Goal: Obtain resource: Download file/media

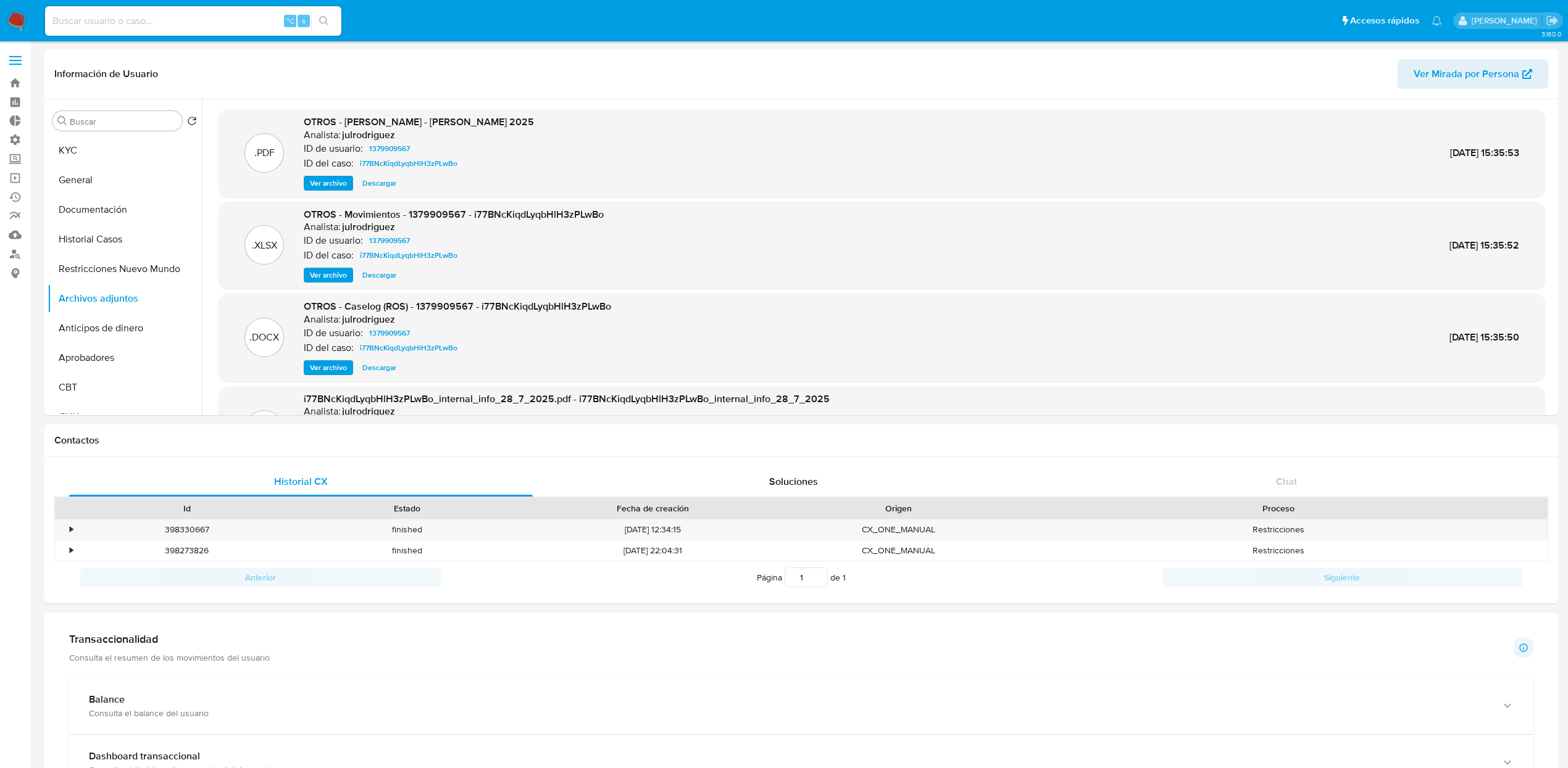
select select "10"
click at [188, 13] on input at bounding box center [193, 21] width 296 height 16
paste input "1184202489"
click at [67, 142] on button "KYC" at bounding box center [119, 150] width 144 height 30
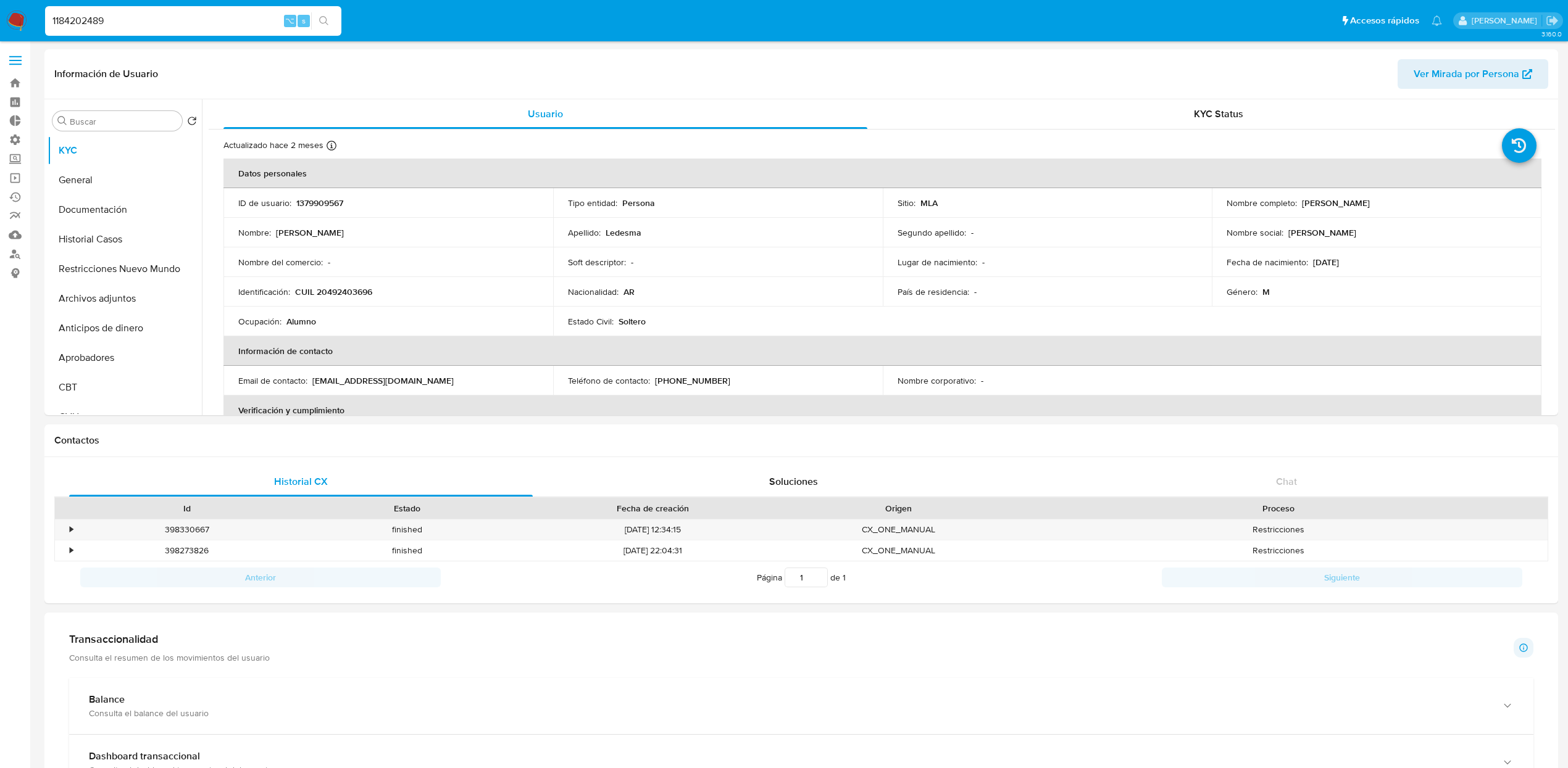
click at [123, 26] on input "1184202489" at bounding box center [193, 21] width 296 height 16
paste input "1184202489"
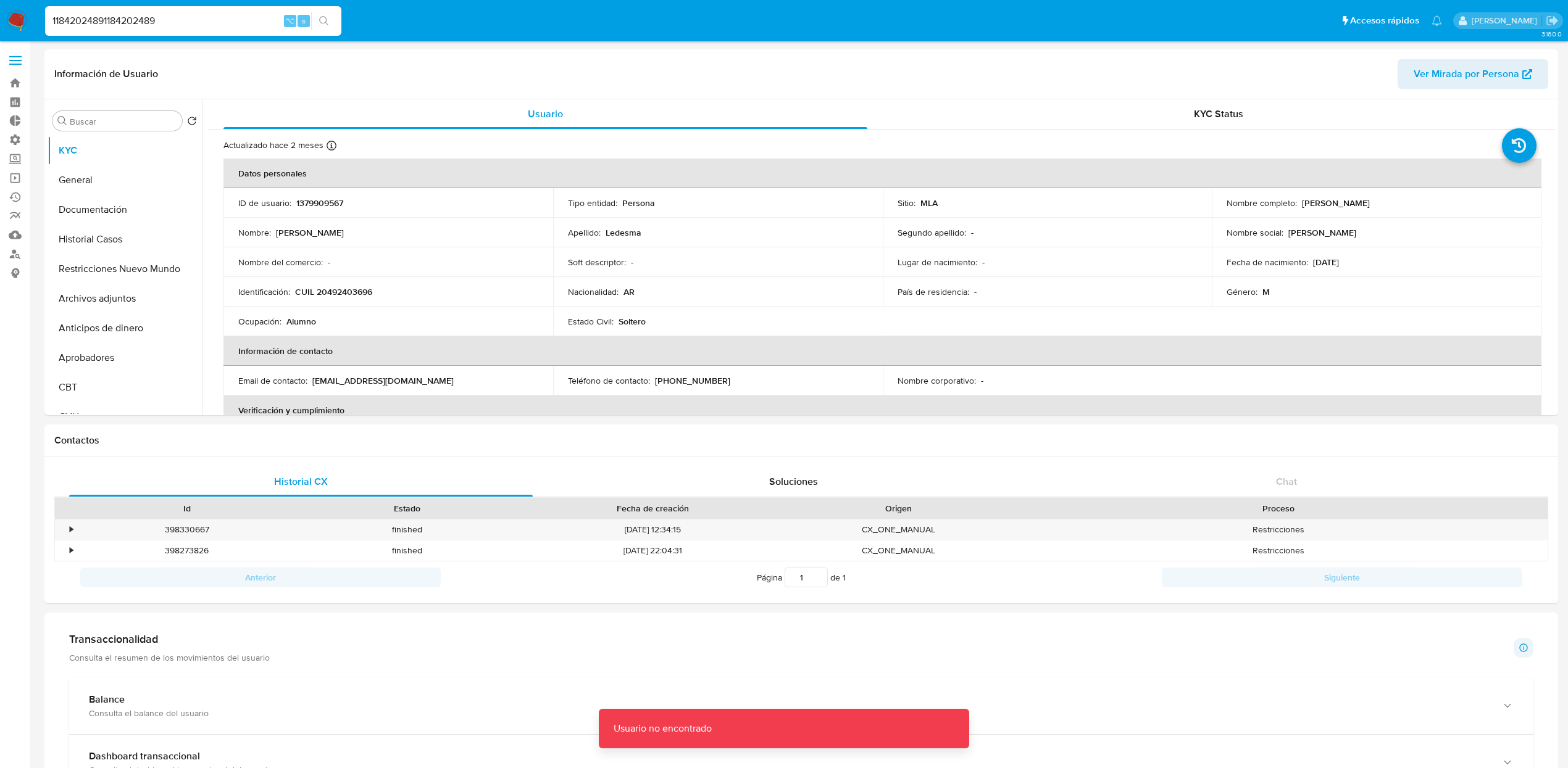
click at [123, 26] on input "11842024891184202489" at bounding box center [193, 21] width 296 height 16
paste input
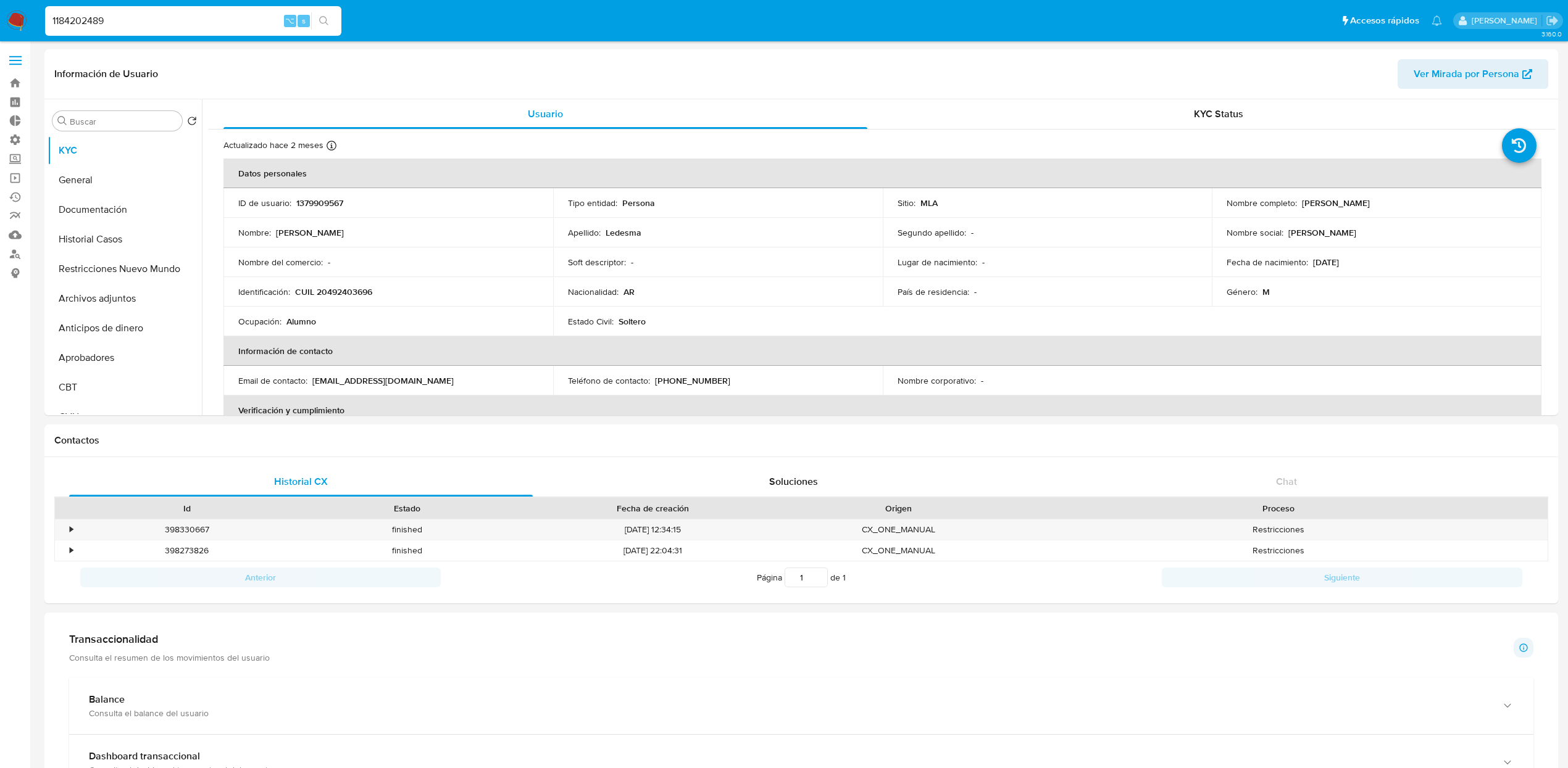
type input "1184202489"
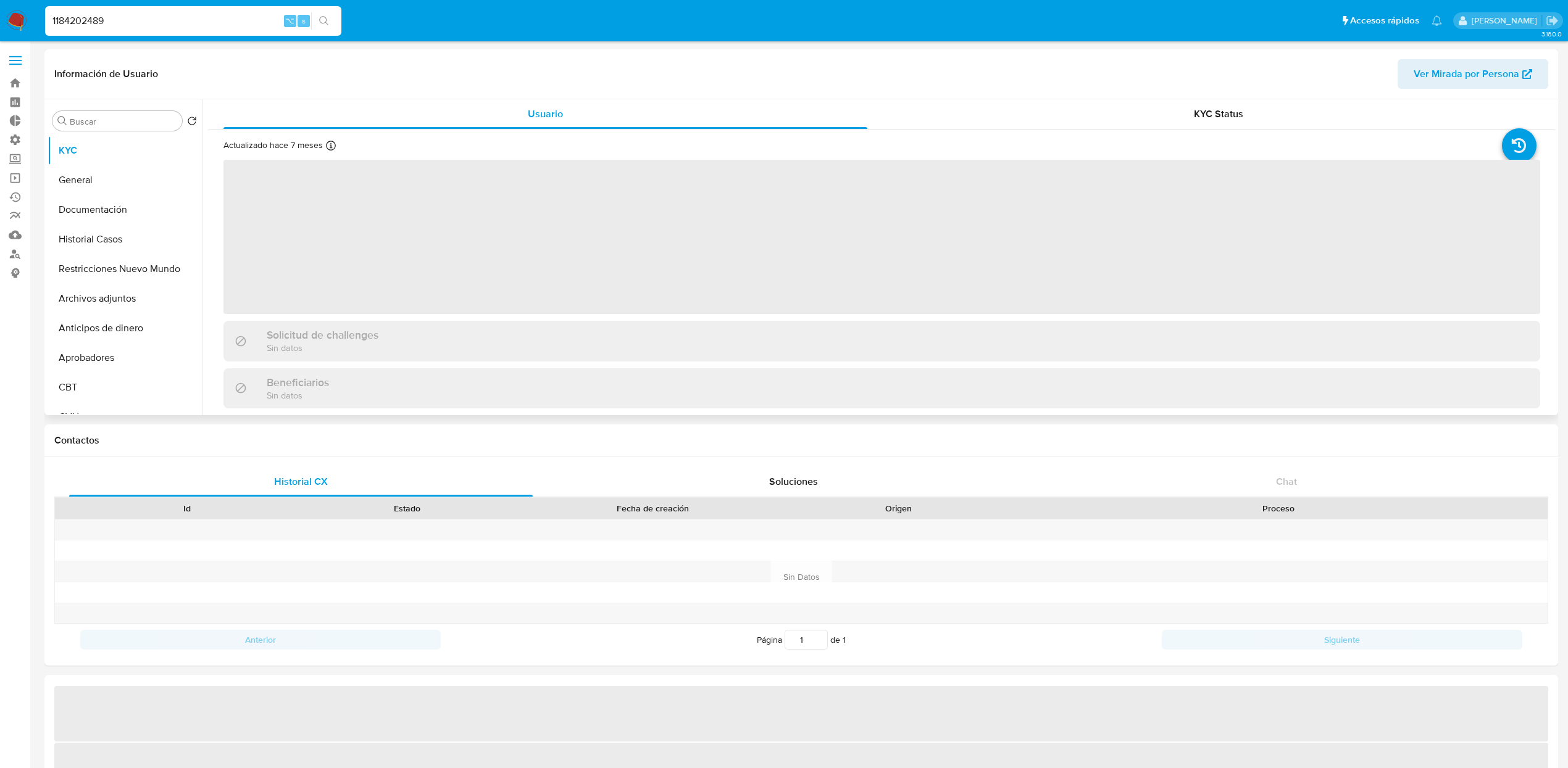
select select "10"
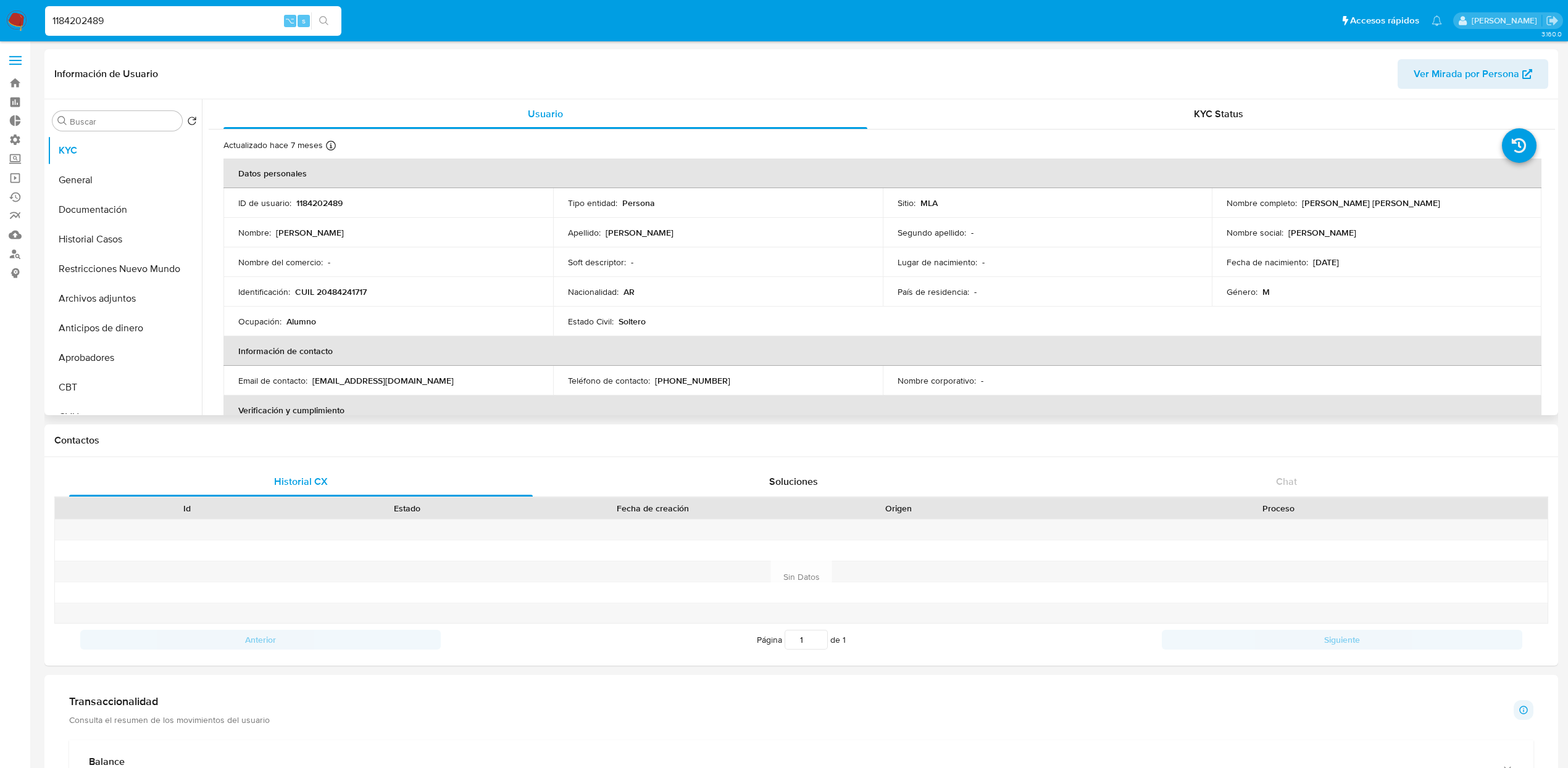
click at [1326, 203] on p "Alexis Benjamin Martin" at bounding box center [1370, 203] width 138 height 11
click at [1302, 203] on p "Alexis Benjamin Martin" at bounding box center [1370, 203] width 138 height 11
drag, startPoint x: 1299, startPoint y: 203, endPoint x: 1390, endPoint y: 201, distance: 91.0
click at [1390, 201] on div "Nombre completo : Alexis Benjamin Martin" at bounding box center [1376, 203] width 300 height 11
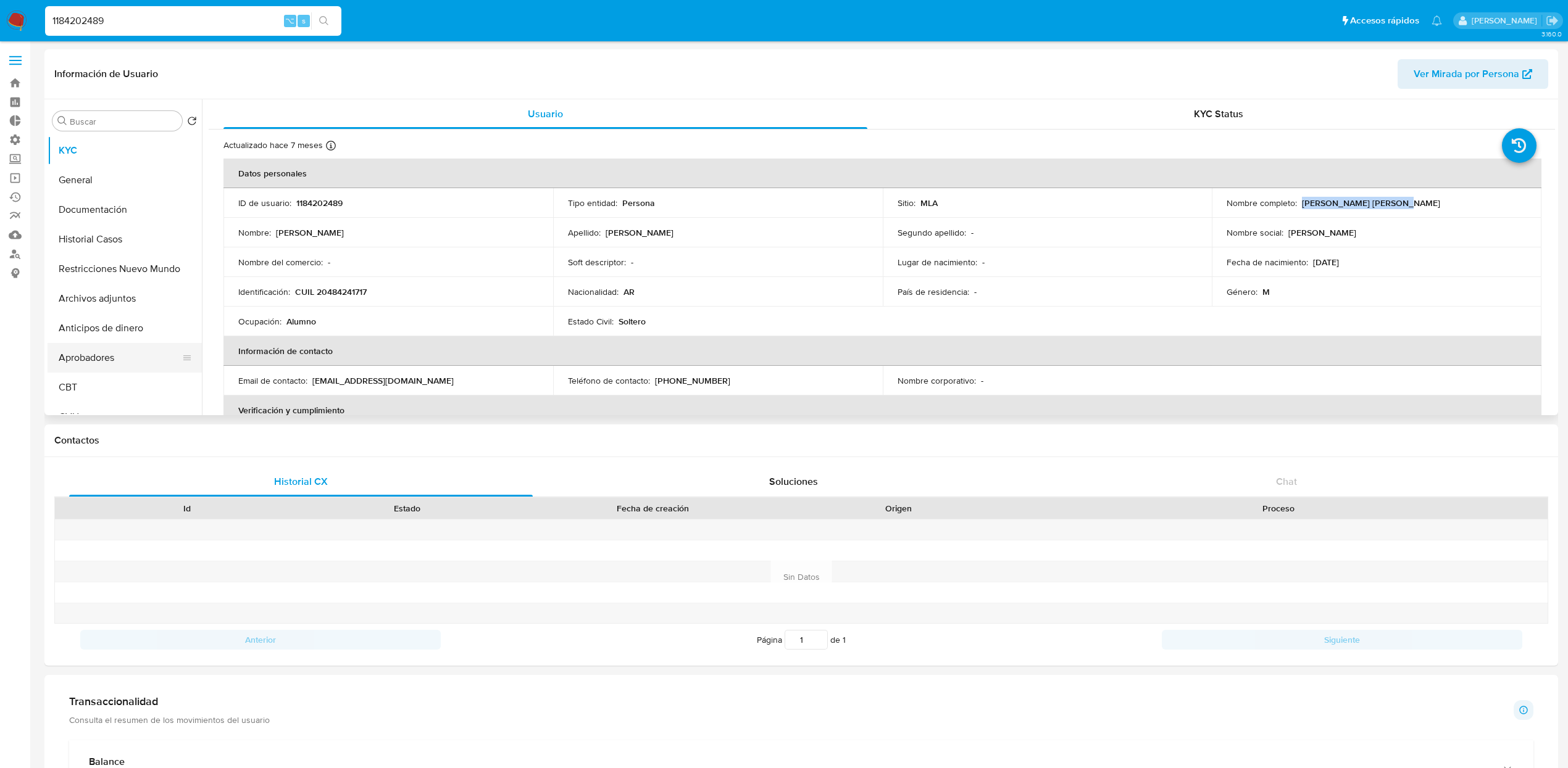
copy p "Alexis Benjamin Martin"
click at [338, 290] on p "CUIL 20484241717" at bounding box center [331, 292] width 71 height 11
click at [299, 292] on p "CUIL 20484241717" at bounding box center [331, 292] width 71 height 11
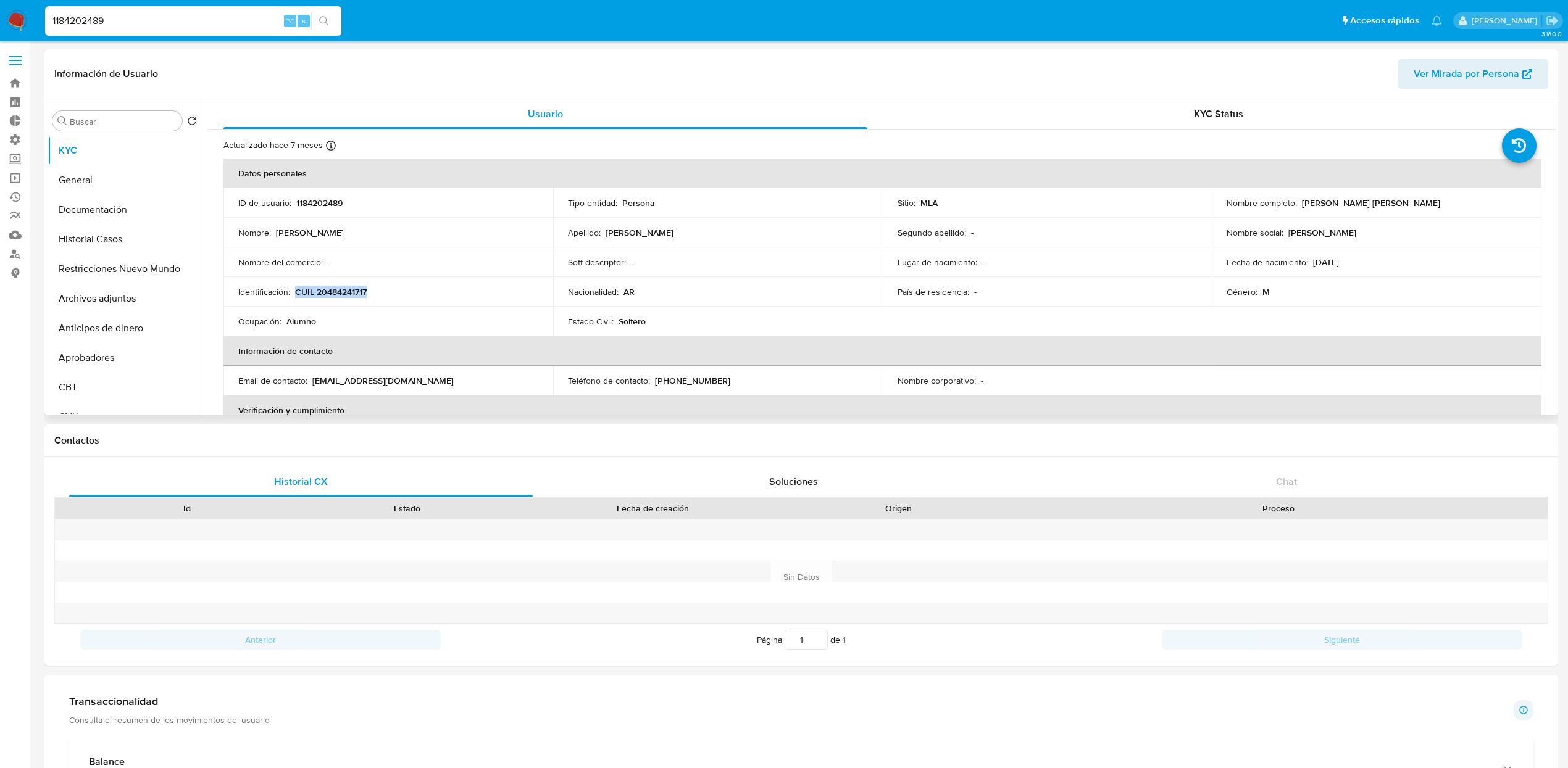
drag, startPoint x: 344, startPoint y: 296, endPoint x: 396, endPoint y: 296, distance: 52.0
click at [396, 296] on div "Identificación : CUIL 20484241717" at bounding box center [388, 292] width 300 height 11
click at [346, 288] on p "CUIL 20484241717" at bounding box center [331, 292] width 71 height 11
click at [1357, 253] on td "Fecha de nacimiento : 16/03/2008" at bounding box center [1376, 262] width 330 height 30
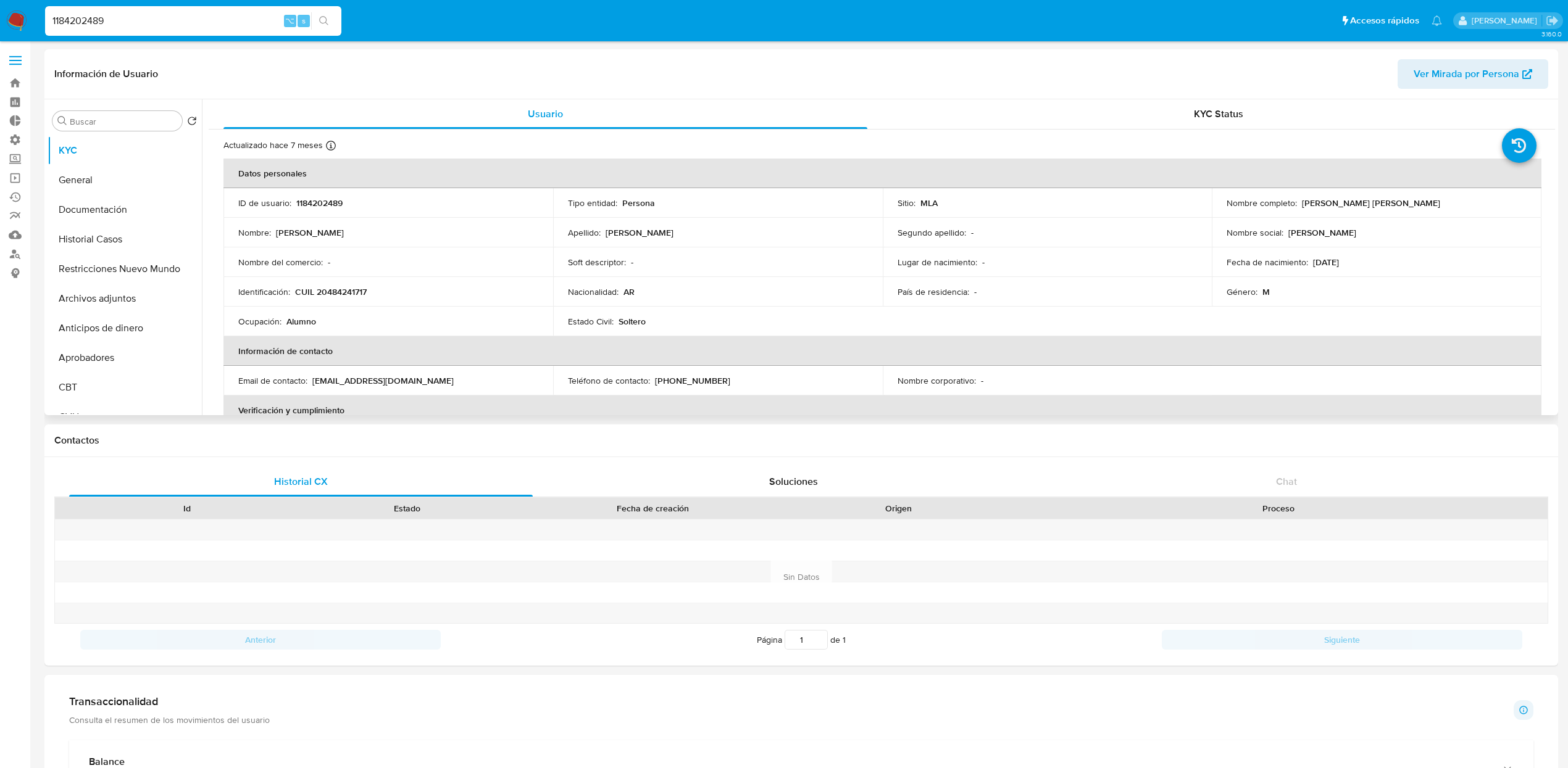
click at [1339, 257] on p "16/03/2008" at bounding box center [1325, 262] width 26 height 11
click at [1339, 258] on p "16/03/2008" at bounding box center [1325, 262] width 26 height 11
copy div "Fecha de nacimiento : 16/03/2008"
click at [98, 359] on button "Aprobadores" at bounding box center [119, 358] width 144 height 30
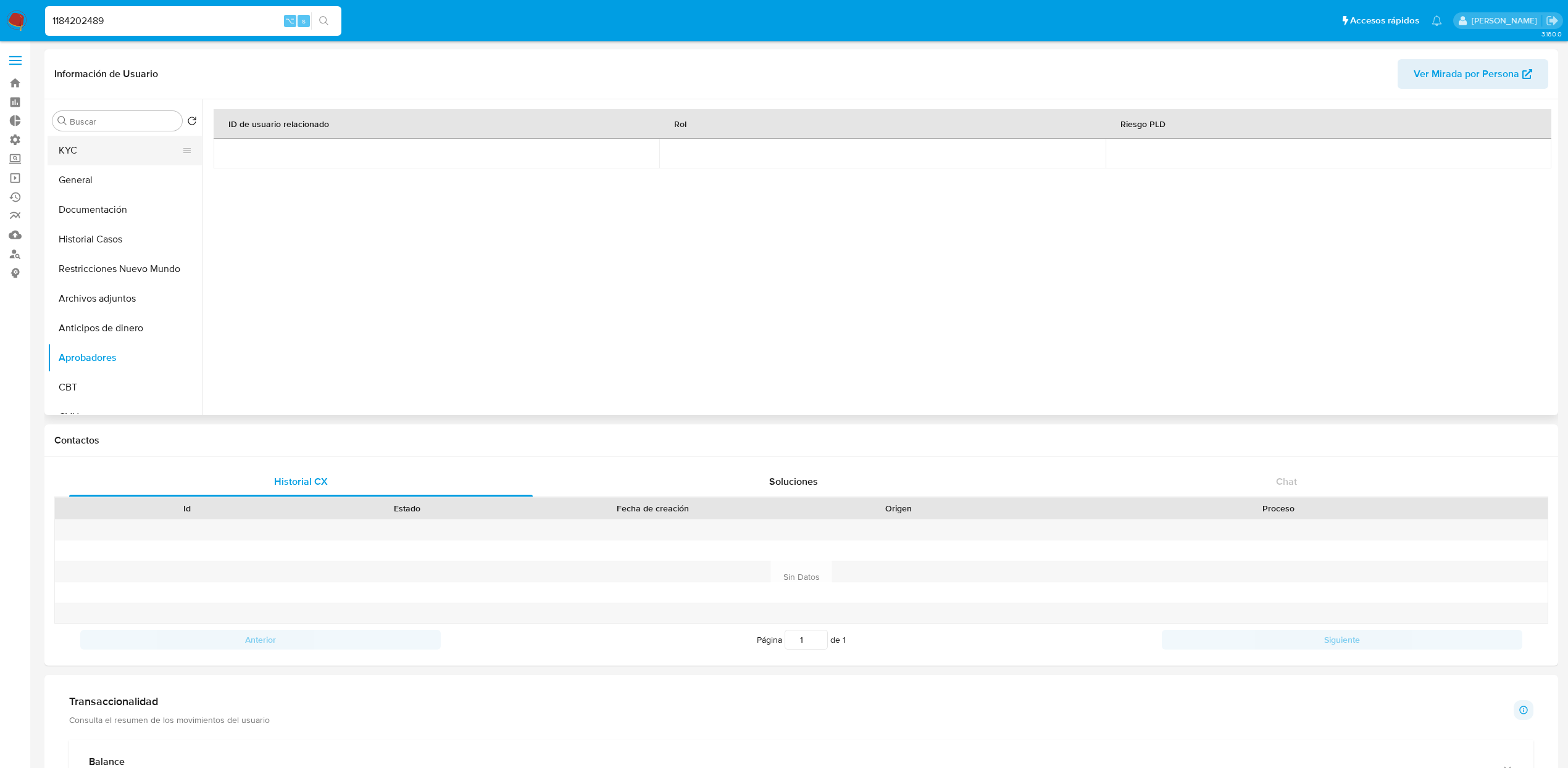
click at [74, 142] on button "KYC" at bounding box center [119, 150] width 144 height 30
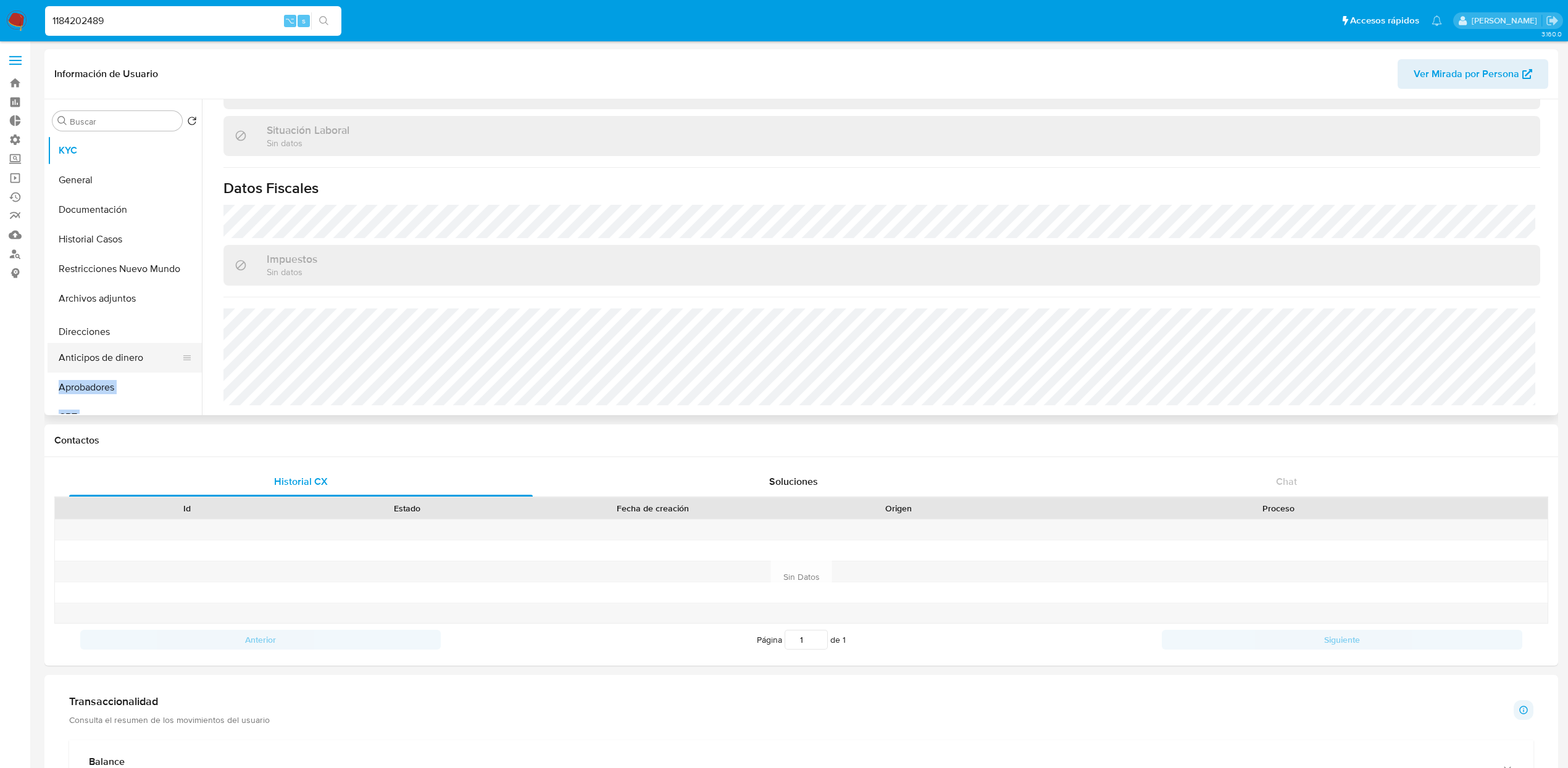
drag, startPoint x: 186, startPoint y: 235, endPoint x: 193, endPoint y: 331, distance: 96.3
click at [193, 331] on ul "KYC General Documentación Historial Casos Restricciones Nuevo Mundo Archivos ad…" at bounding box center [124, 274] width 154 height 278
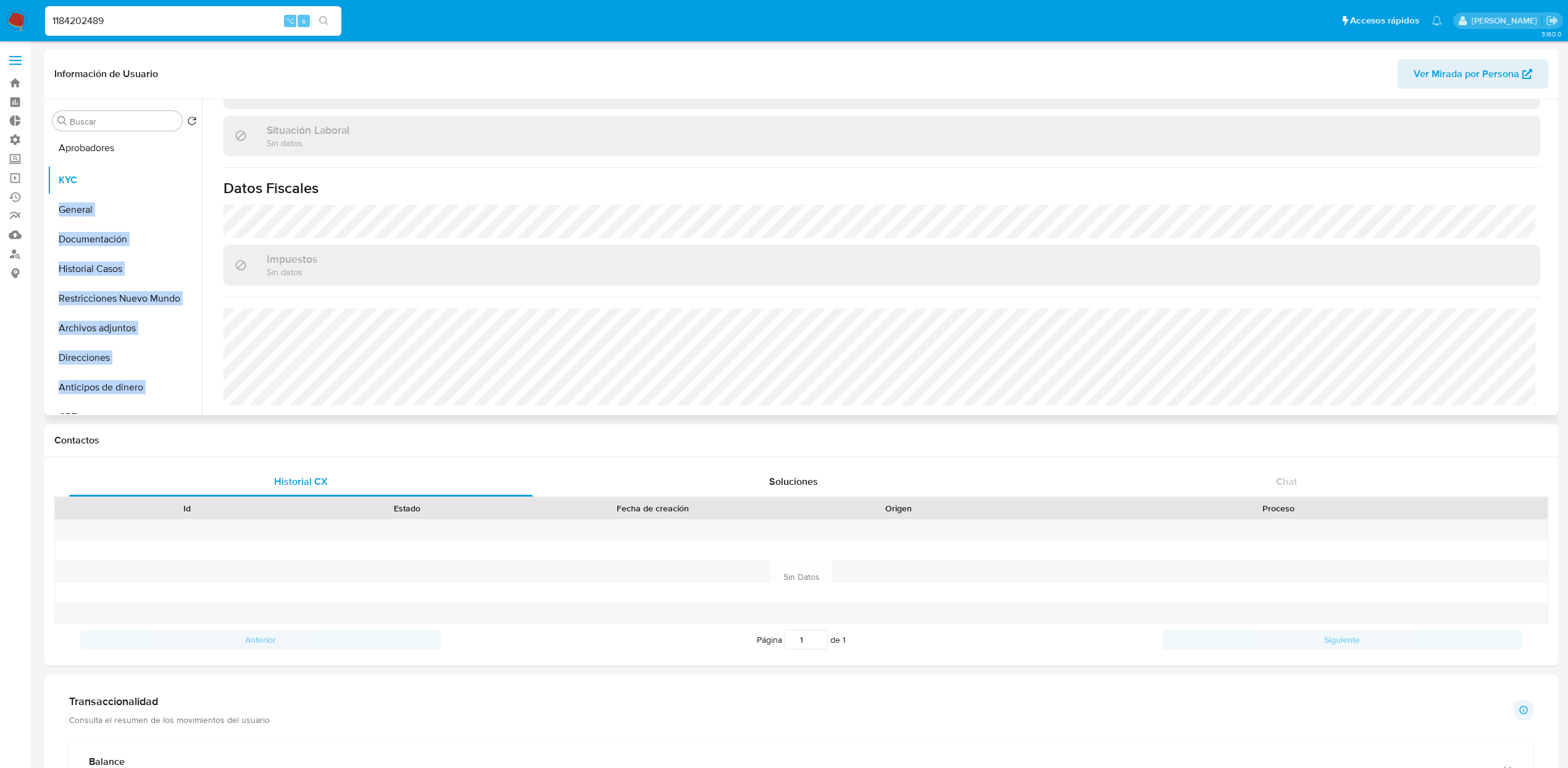
drag, startPoint x: 181, startPoint y: 387, endPoint x: 187, endPoint y: 148, distance: 239.1
click at [187, 148] on ul "KYC General Documentación Historial Casos Restricciones Nuevo Mundo Archivos ad…" at bounding box center [124, 274] width 154 height 278
click at [106, 389] on button "Anticipos de dinero" at bounding box center [119, 387] width 144 height 30
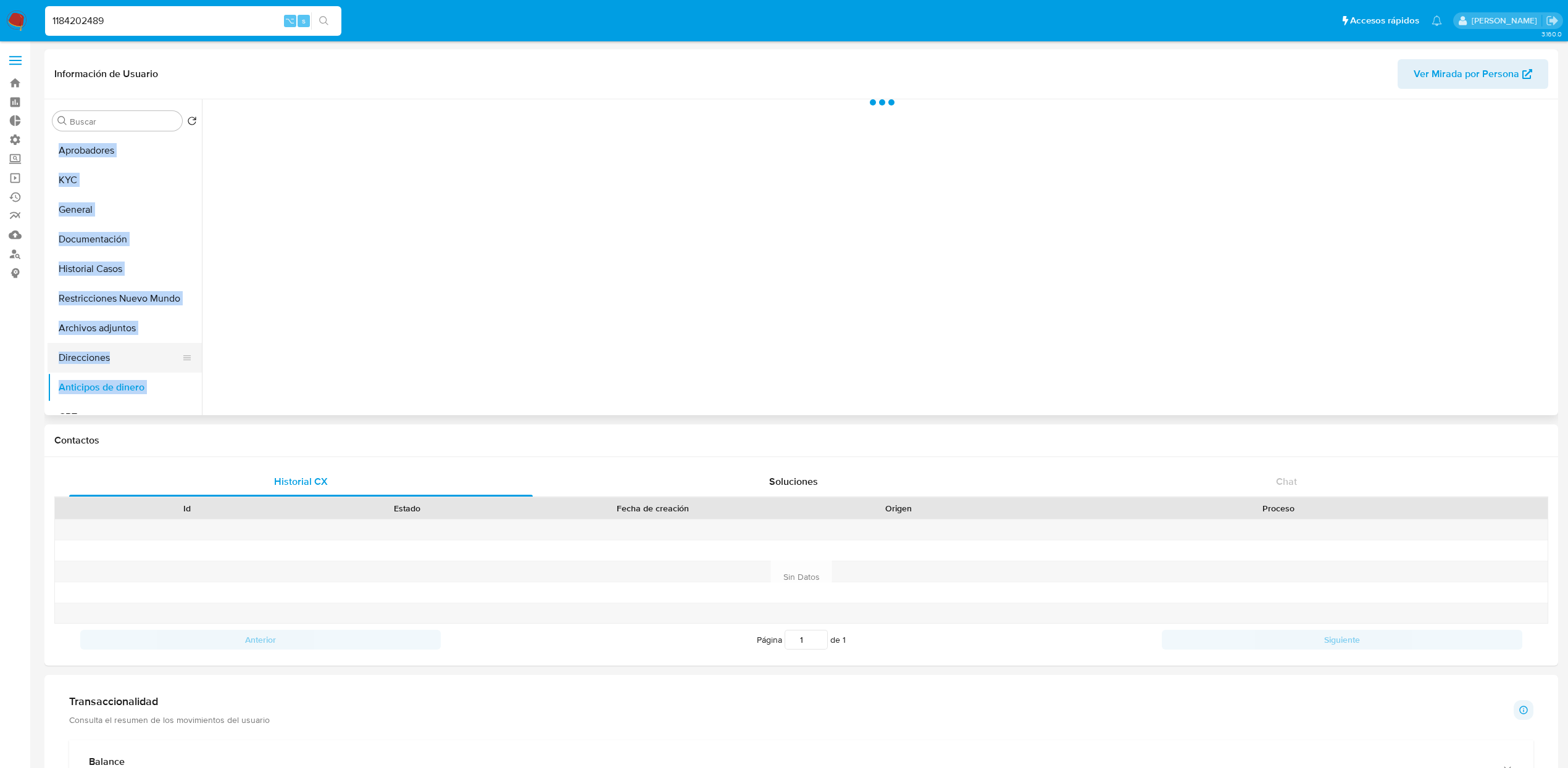
click at [96, 354] on button "Direcciones" at bounding box center [119, 358] width 144 height 30
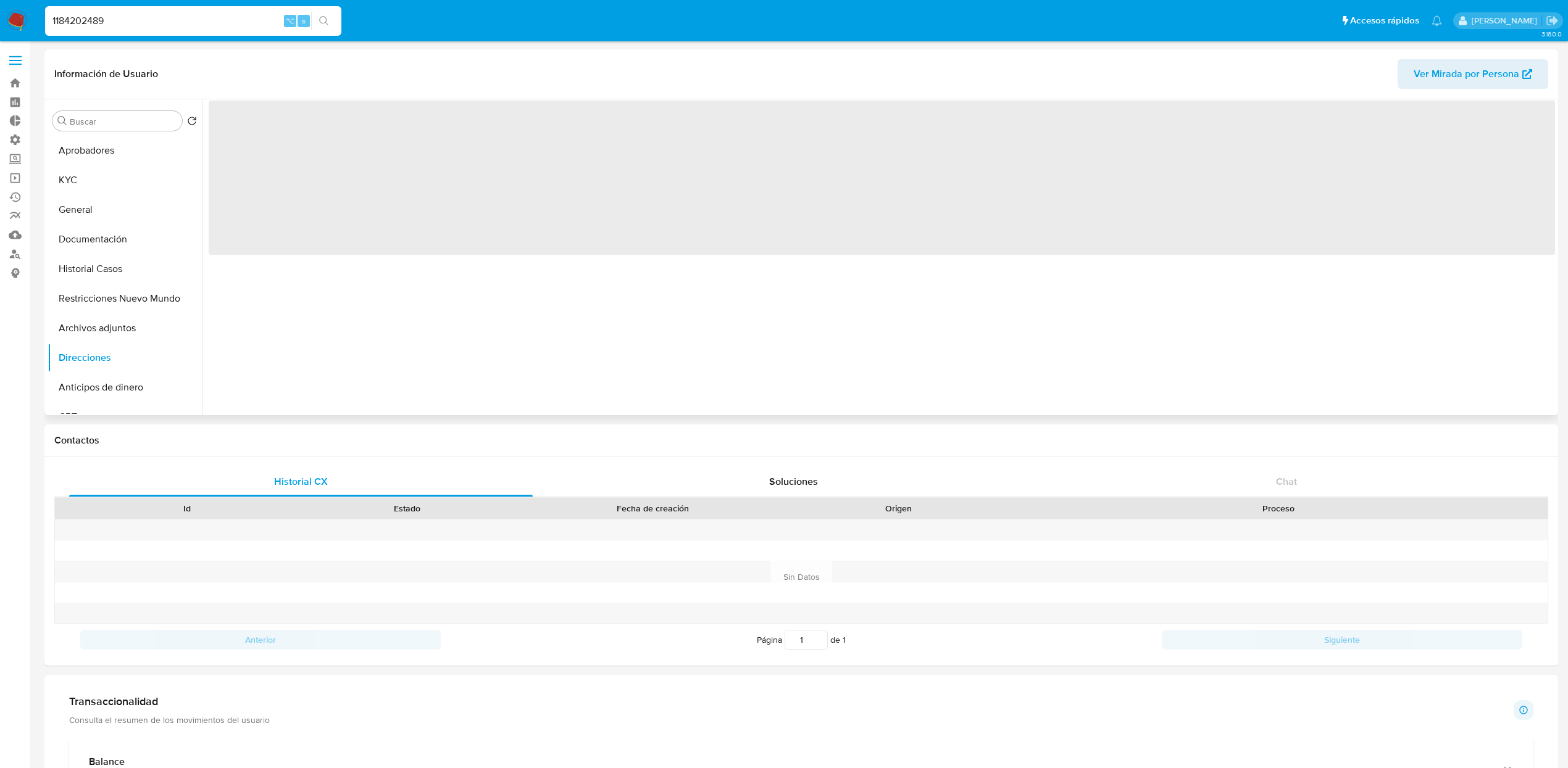
click at [257, 380] on div "‌" at bounding box center [878, 257] width 1353 height 316
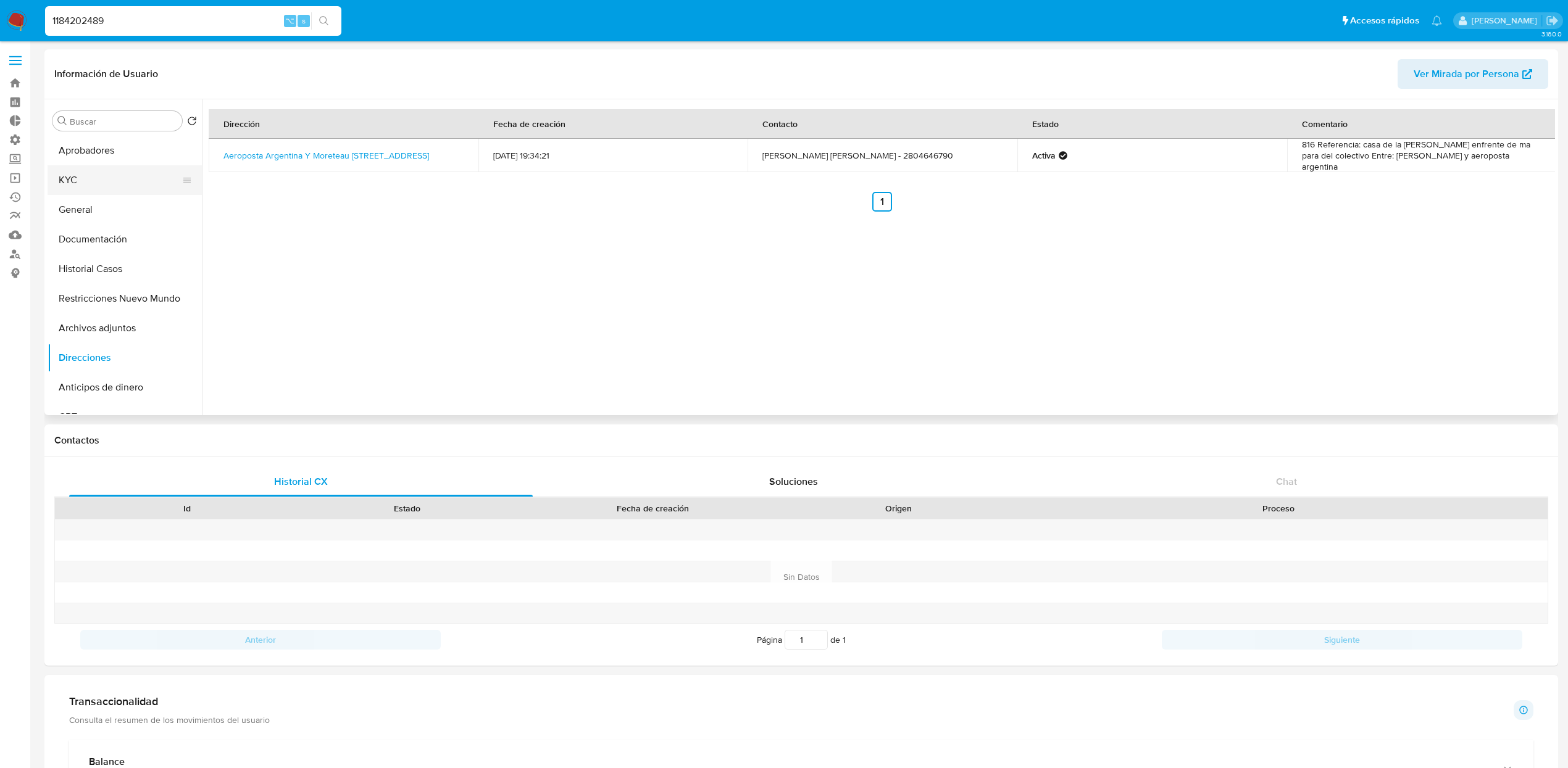
click at [73, 184] on button "KYC" at bounding box center [119, 180] width 144 height 30
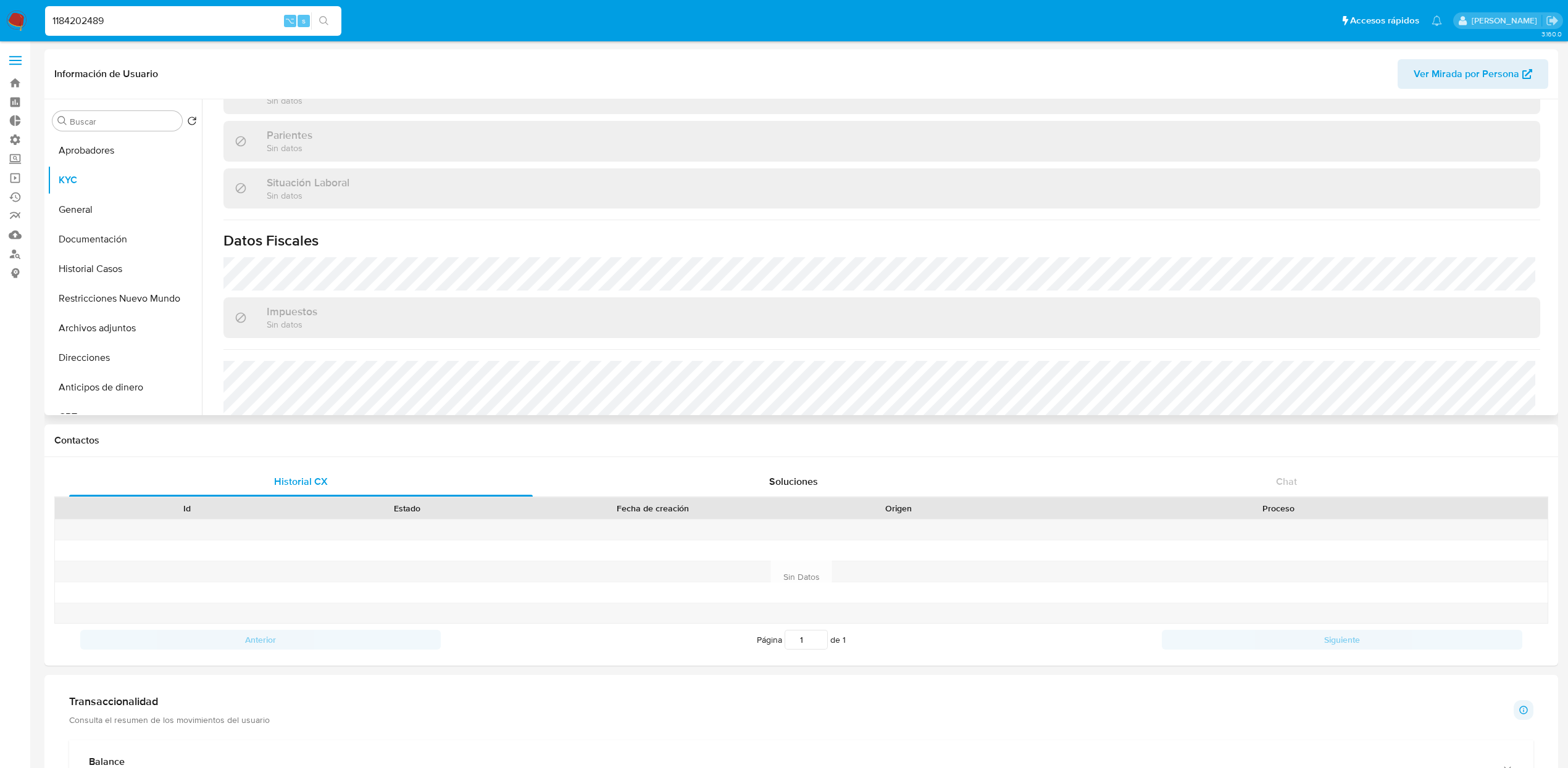
scroll to position [593, 0]
click at [96, 362] on button "Direcciones" at bounding box center [119, 358] width 144 height 30
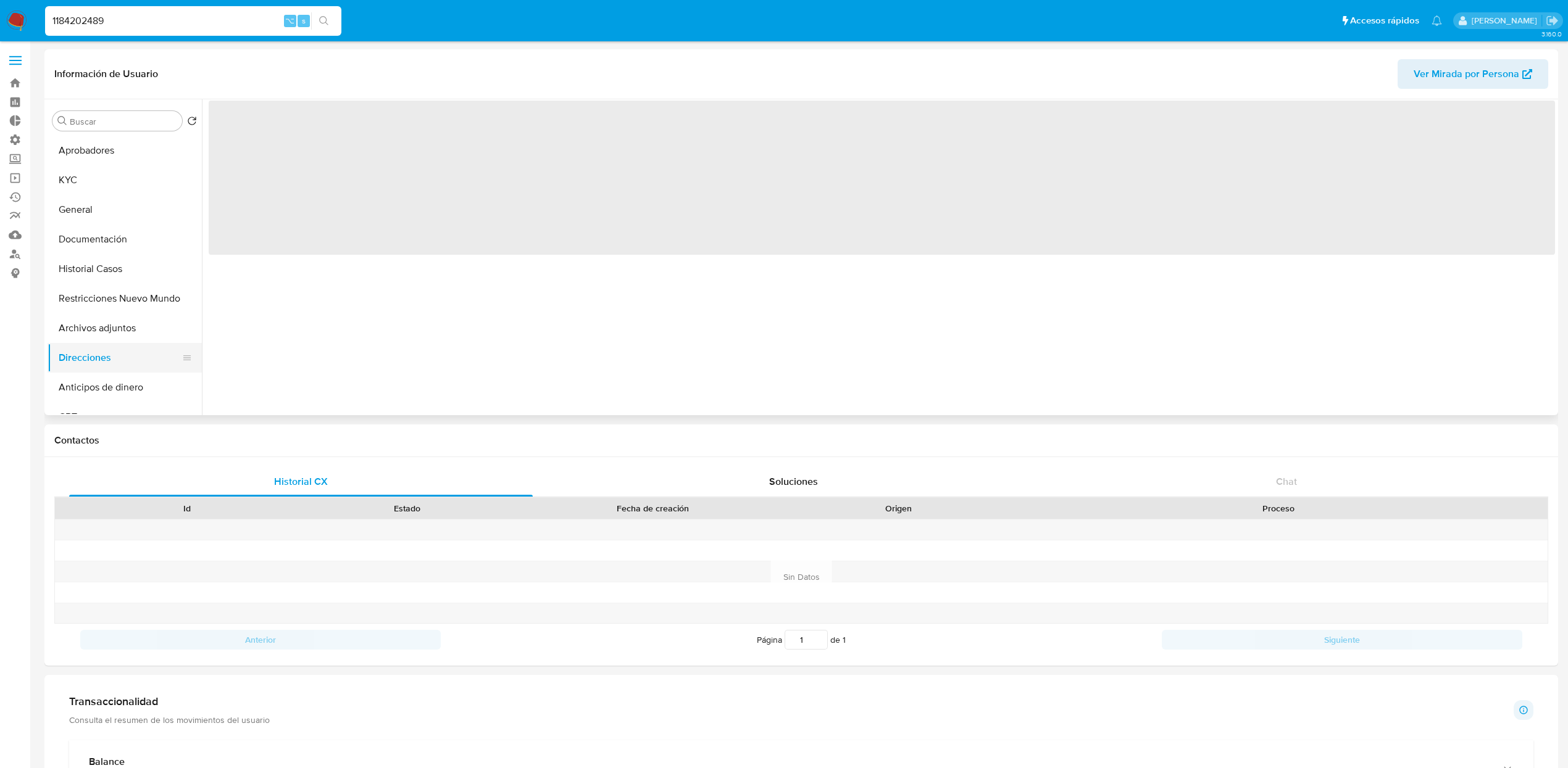
scroll to position [0, 0]
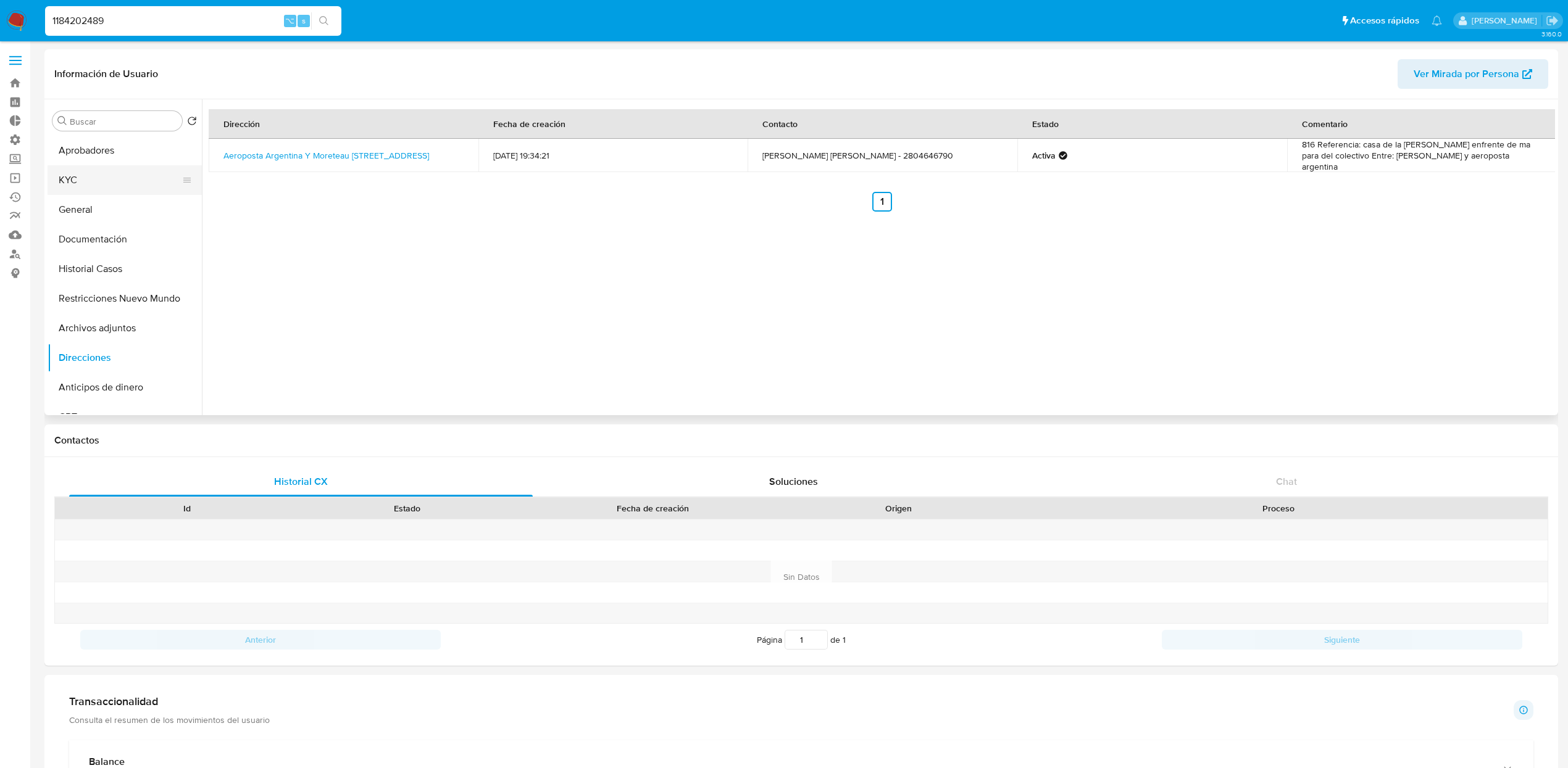
click at [87, 177] on button "KYC" at bounding box center [119, 180] width 144 height 30
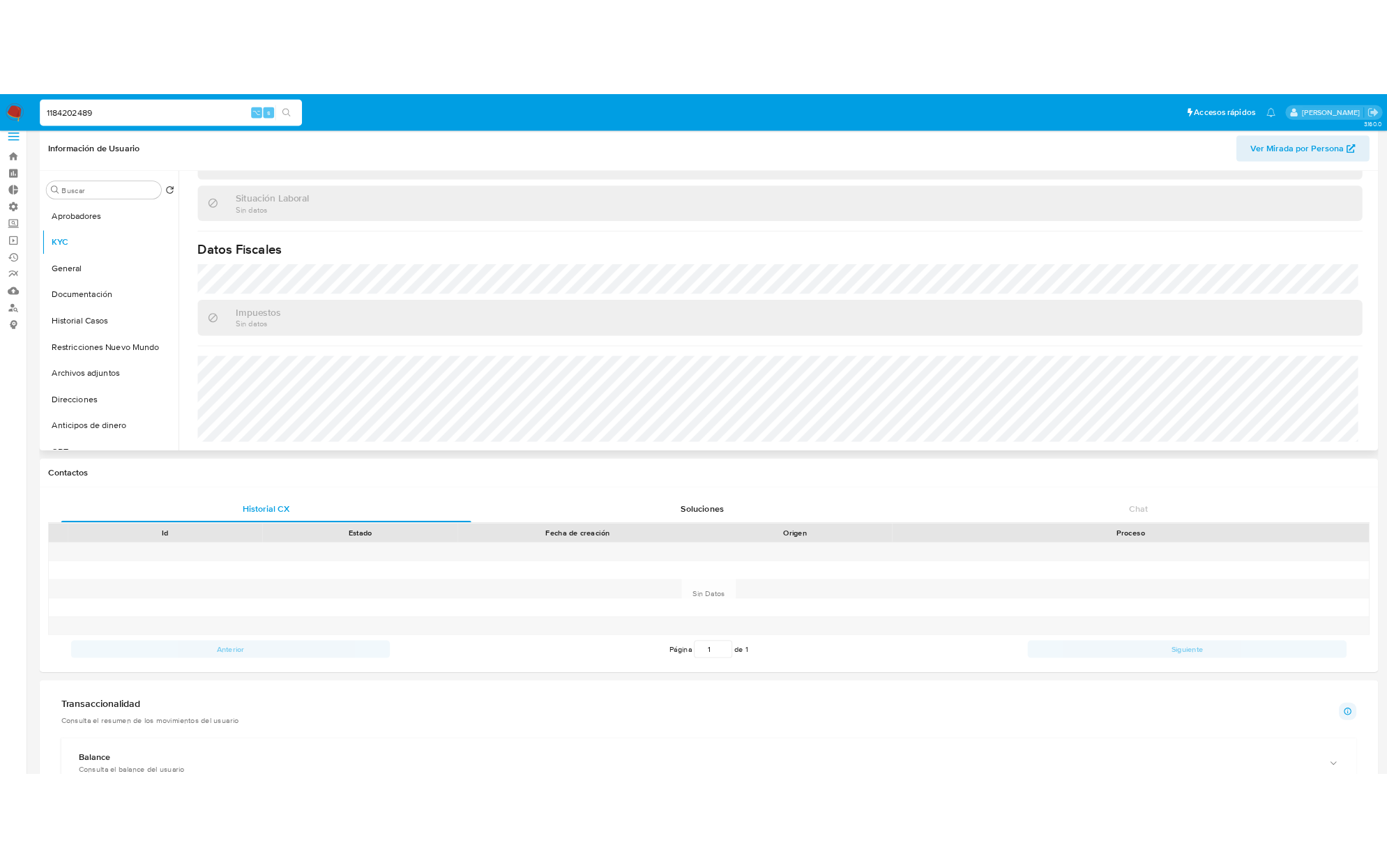
scroll to position [22, 0]
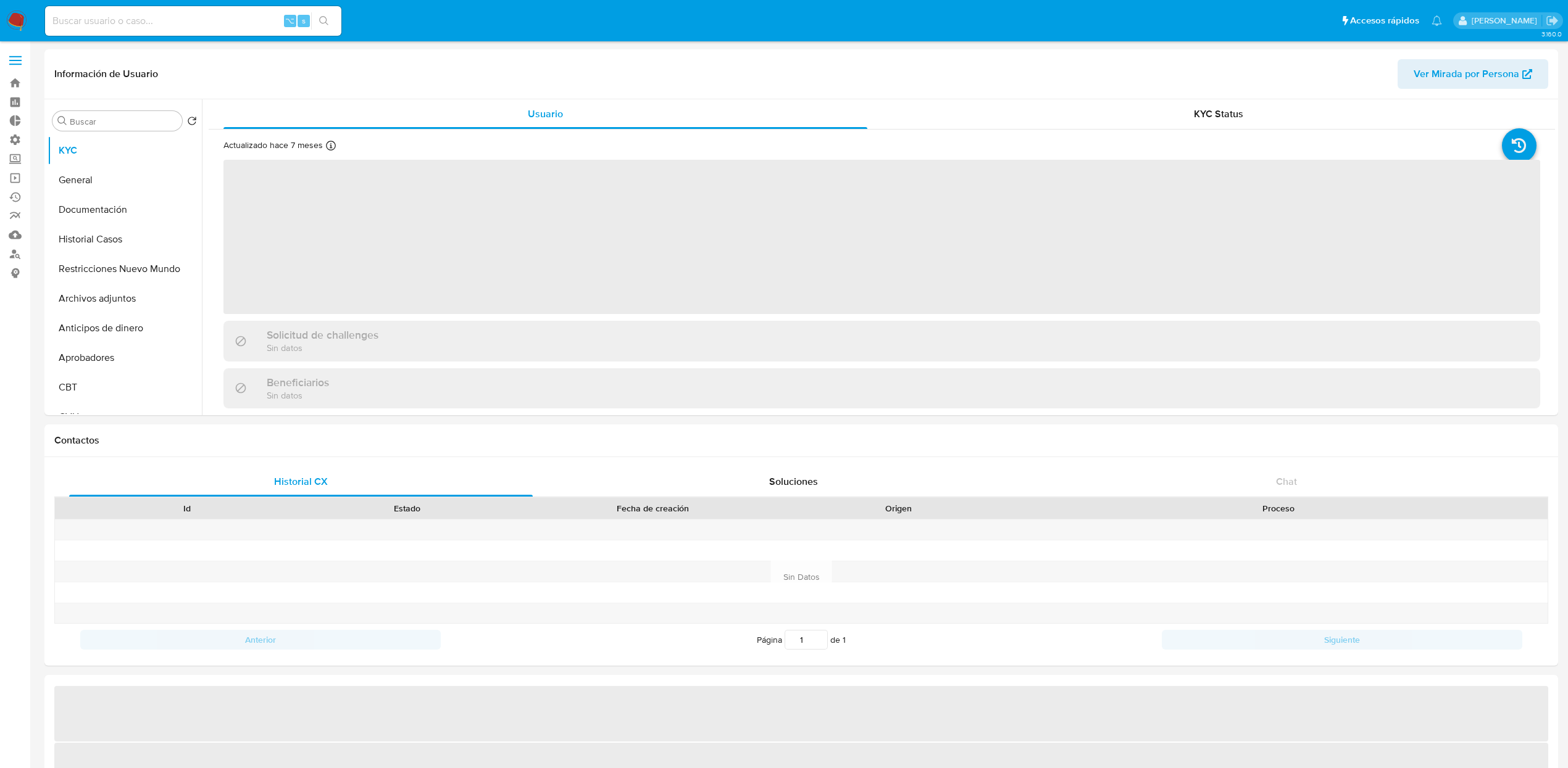
select select "10"
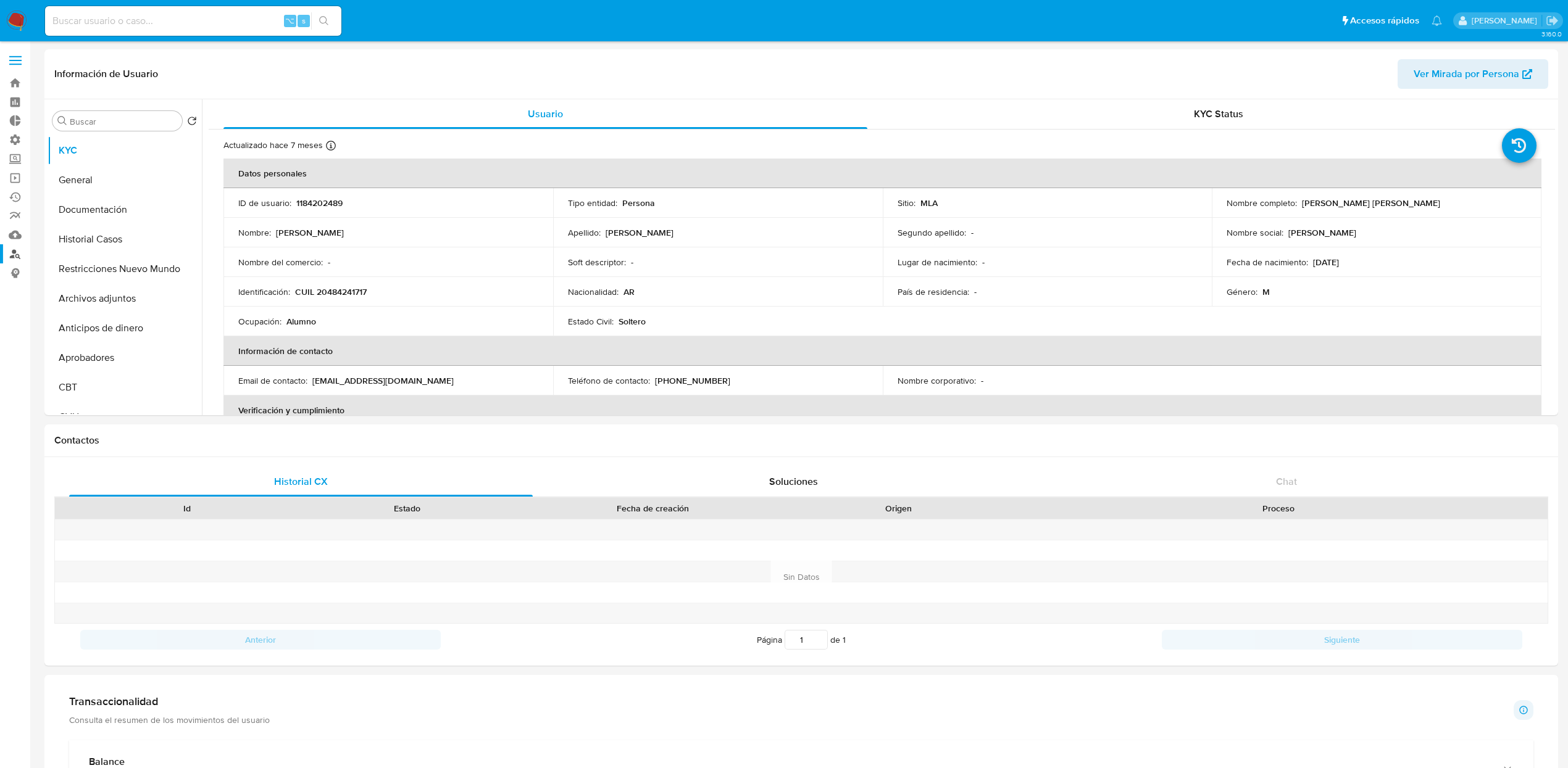
click at [20, 254] on link "Buscador de personas" at bounding box center [73, 254] width 147 height 19
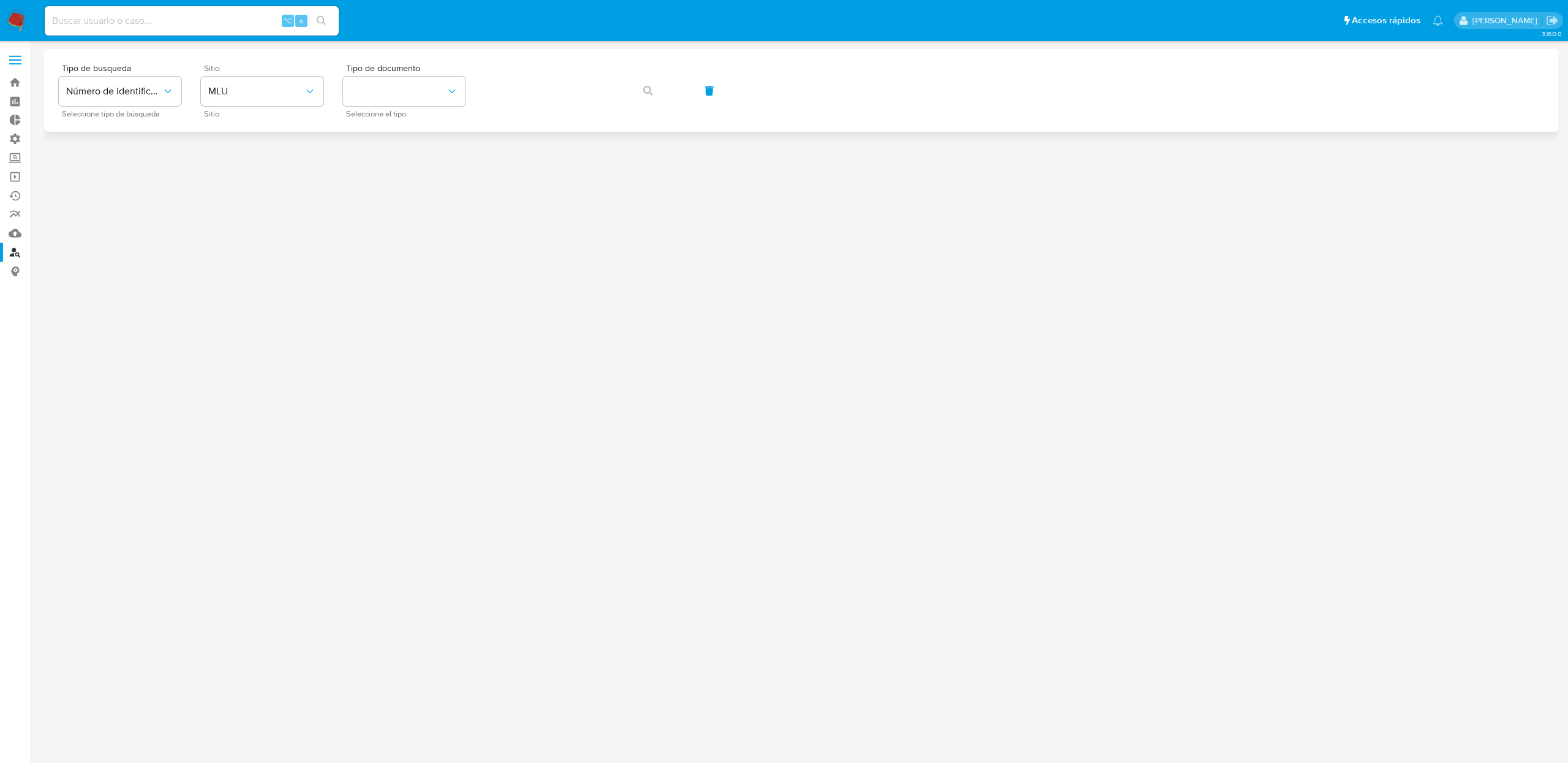
click at [258, 74] on div "Sitio MLU Sitio" at bounding box center [262, 90] width 122 height 54
click at [258, 85] on span "MLU" at bounding box center [256, 91] width 96 height 12
click at [233, 161] on div "MLA" at bounding box center [258, 154] width 100 height 29
click at [395, 92] on button "identificationType" at bounding box center [404, 91] width 122 height 29
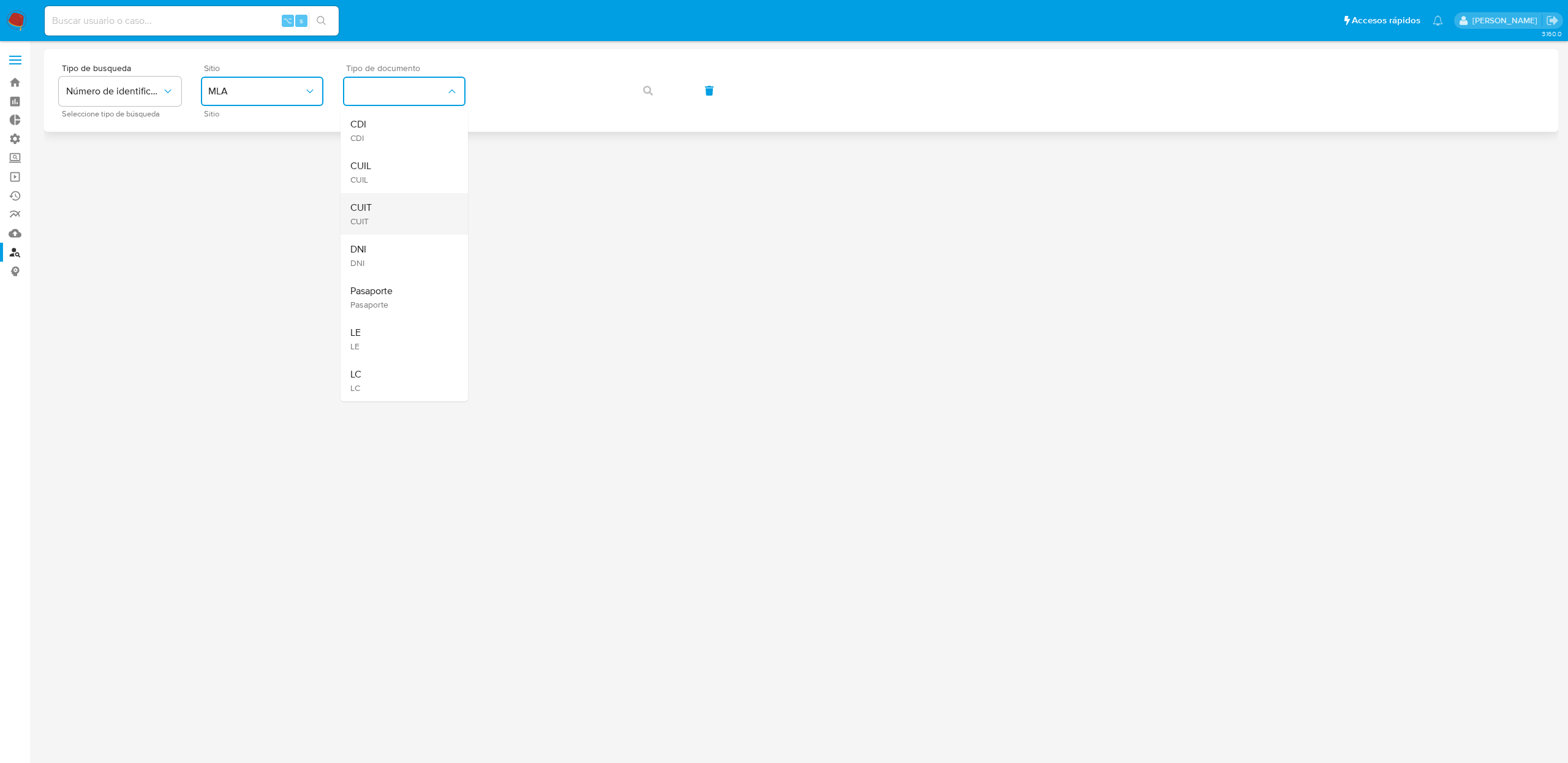
click at [382, 217] on div "CUIT CUIT" at bounding box center [401, 214] width 100 height 41
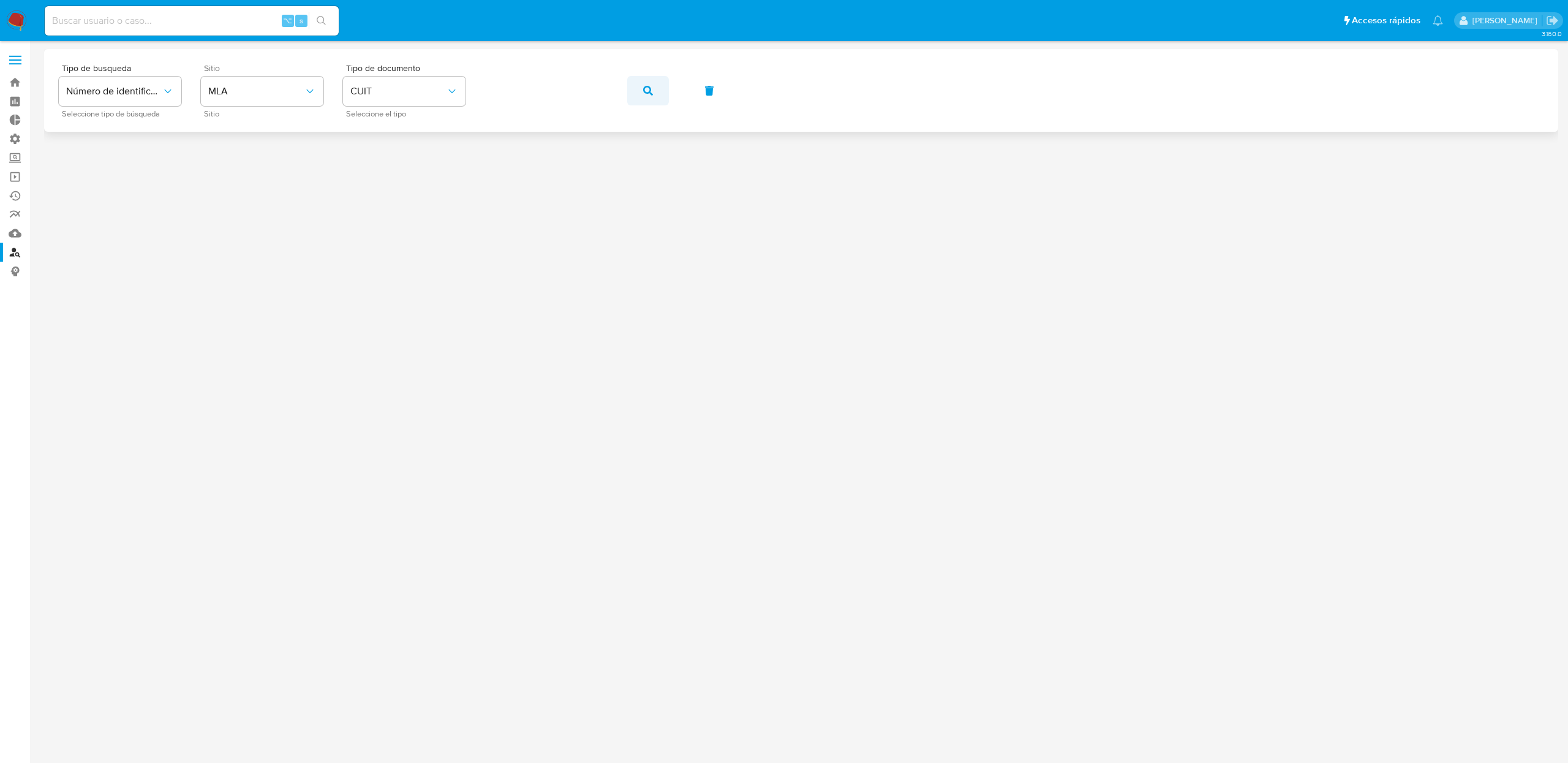
click at [648, 87] on icon "button" at bounding box center [648, 90] width 10 height 10
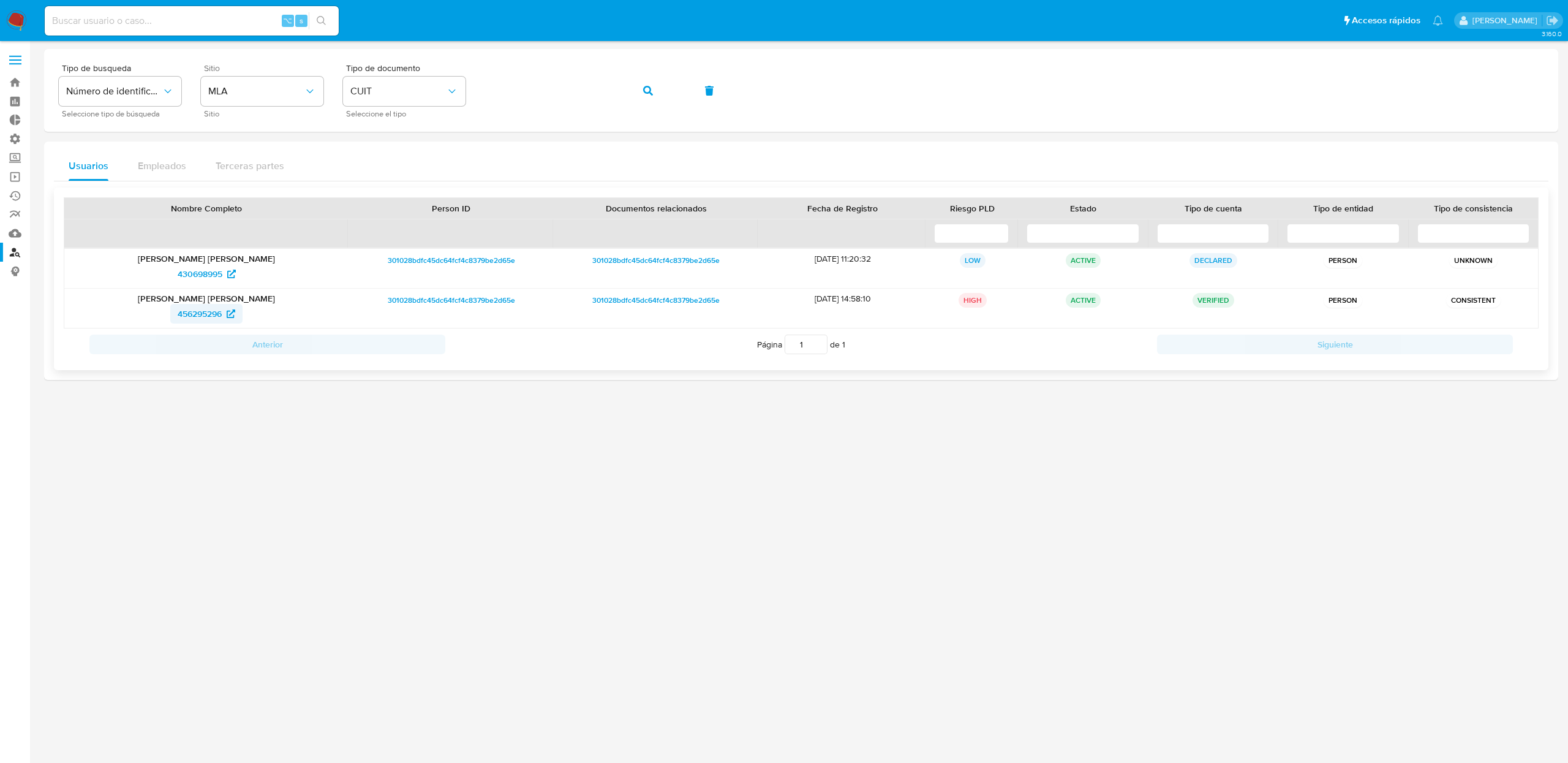
click at [209, 311] on span "456295296" at bounding box center [200, 313] width 44 height 19
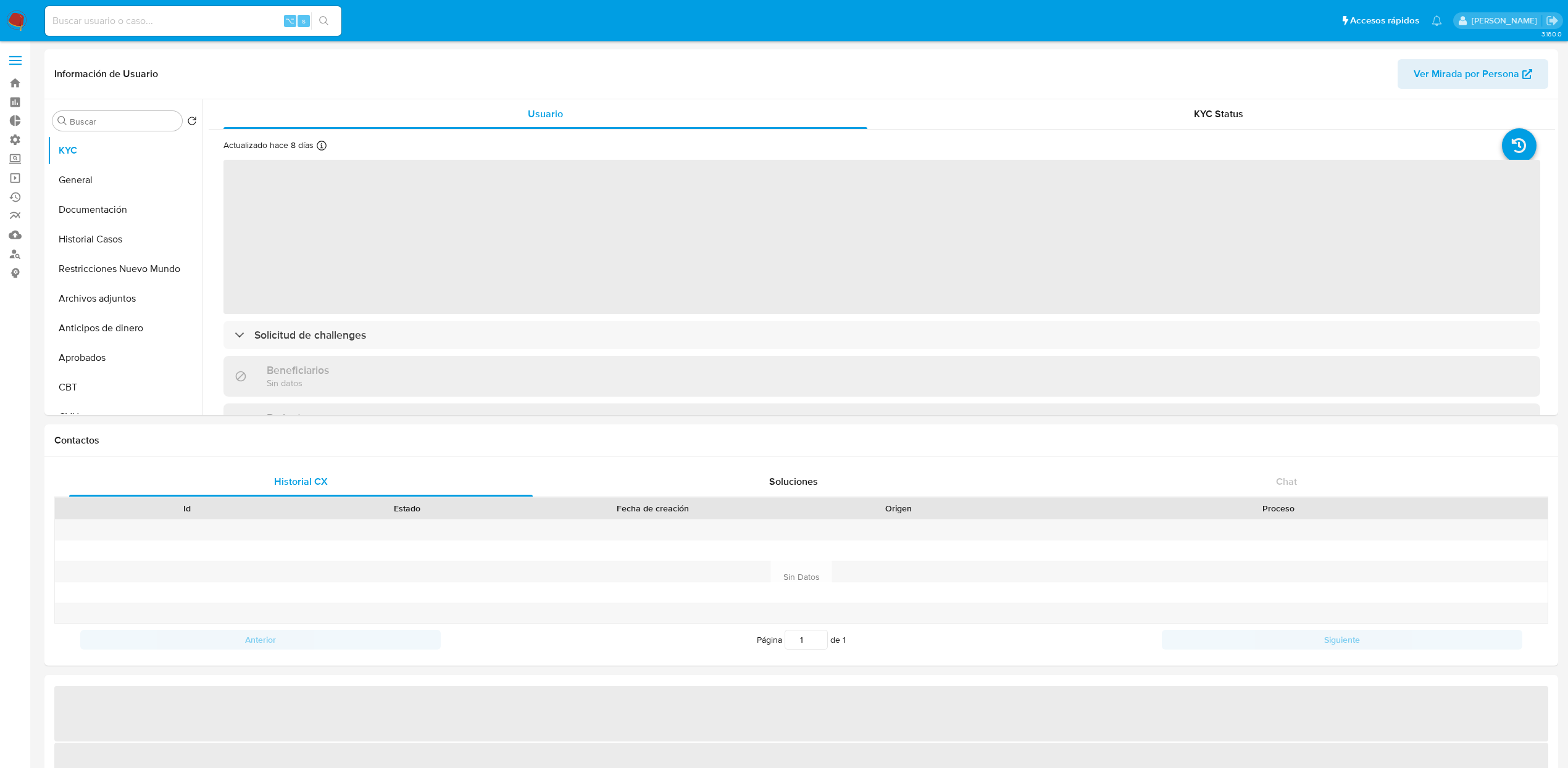
select select "10"
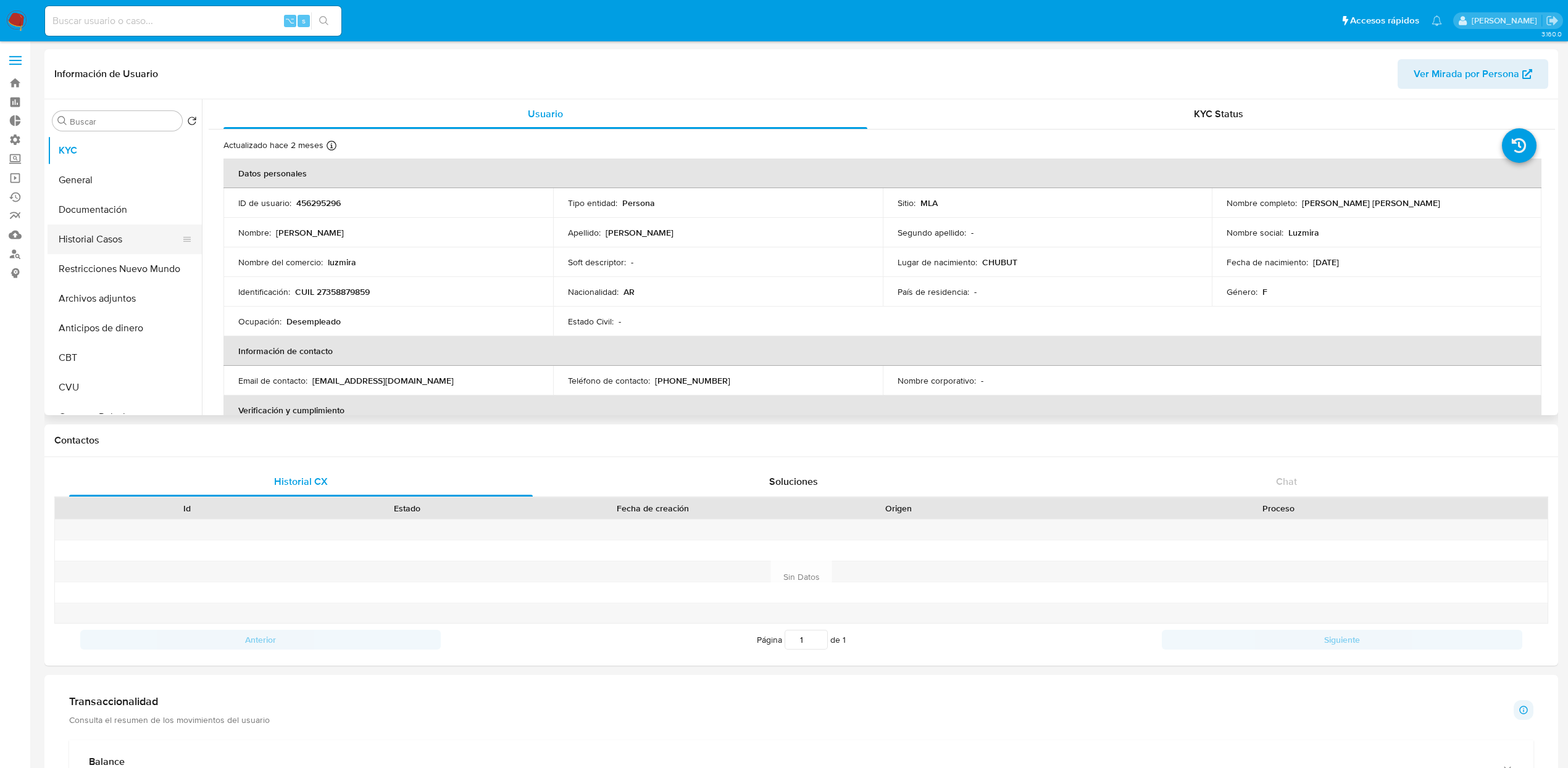
click at [118, 230] on button "Historial Casos" at bounding box center [119, 239] width 144 height 30
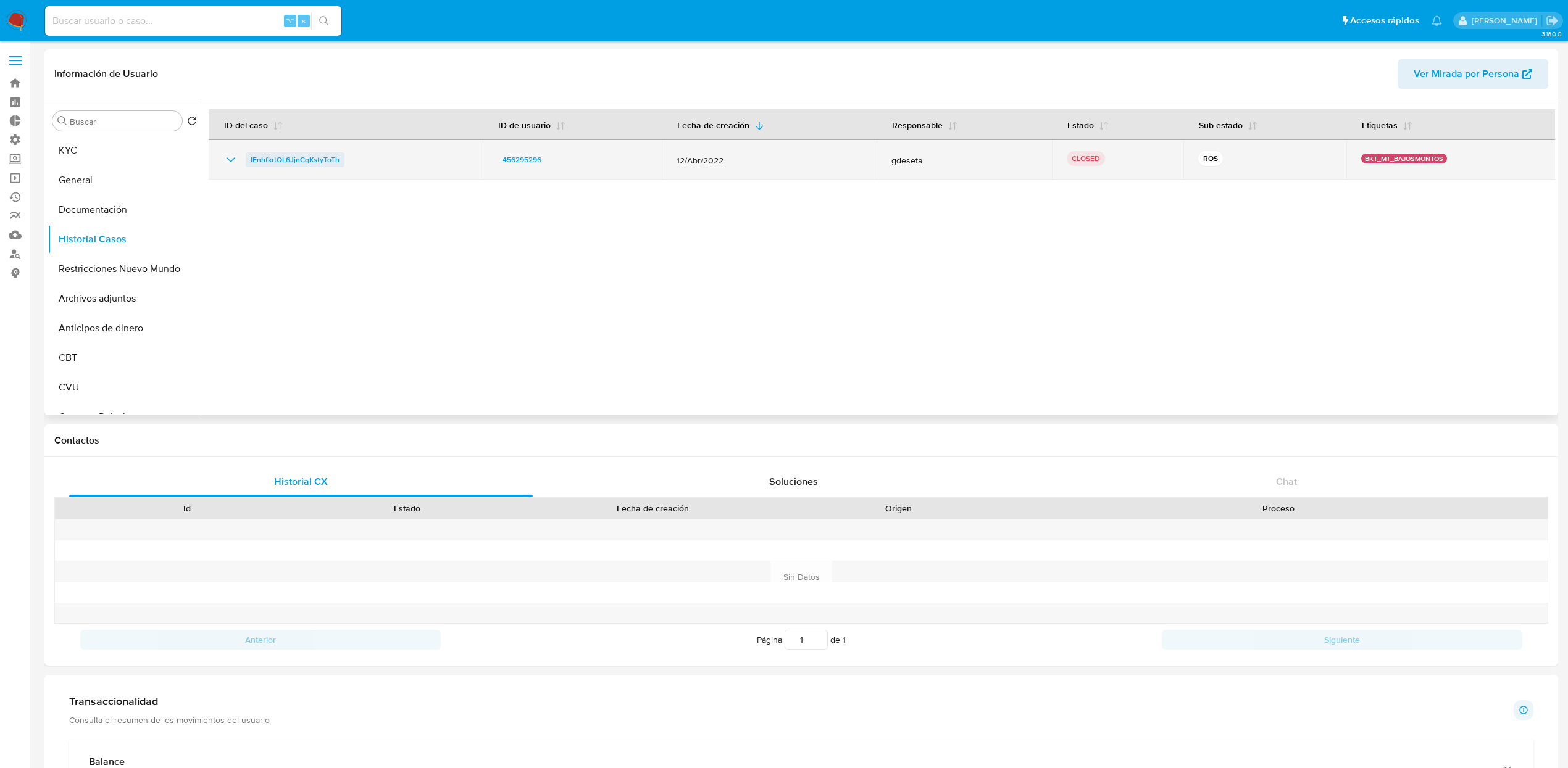
click at [309, 154] on span "lEnhfkrtQL6JjnCqKstyToTh" at bounding box center [295, 160] width 89 height 15
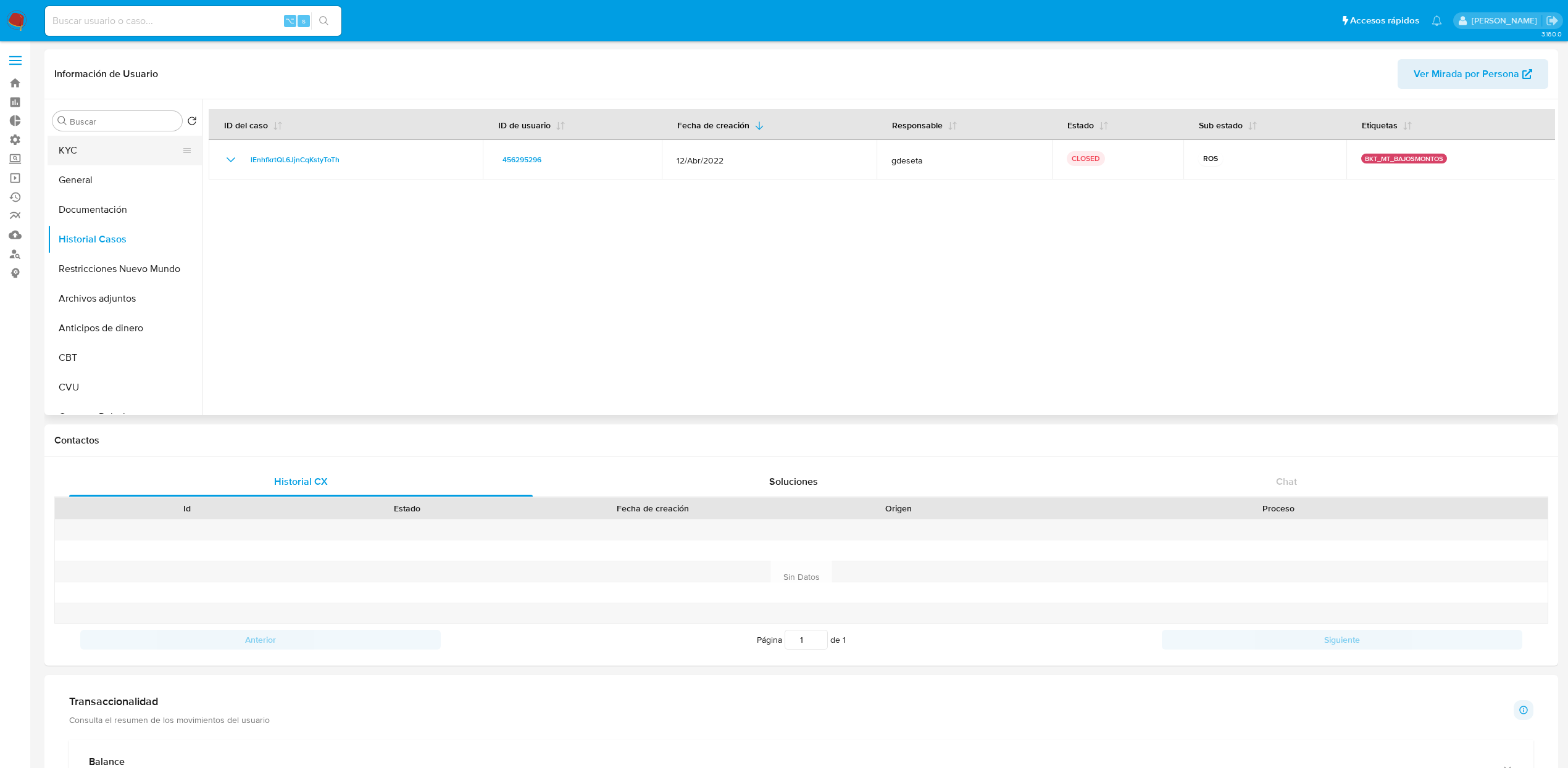
drag, startPoint x: 73, startPoint y: 161, endPoint x: 67, endPoint y: 151, distance: 11.7
click at [73, 162] on button "KYC" at bounding box center [119, 150] width 144 height 30
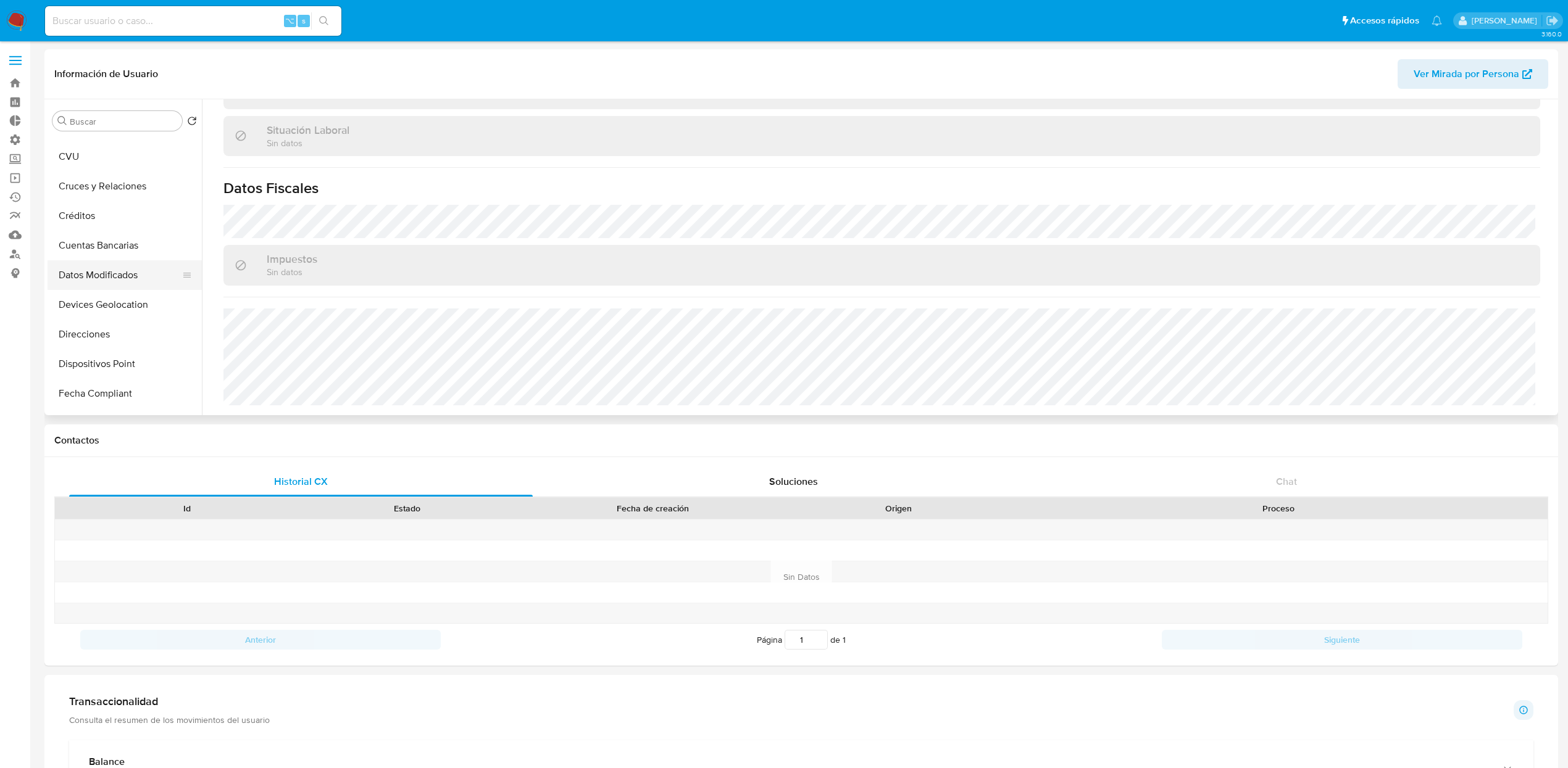
scroll to position [232, 0]
click at [123, 335] on button "Direcciones" at bounding box center [119, 333] width 144 height 30
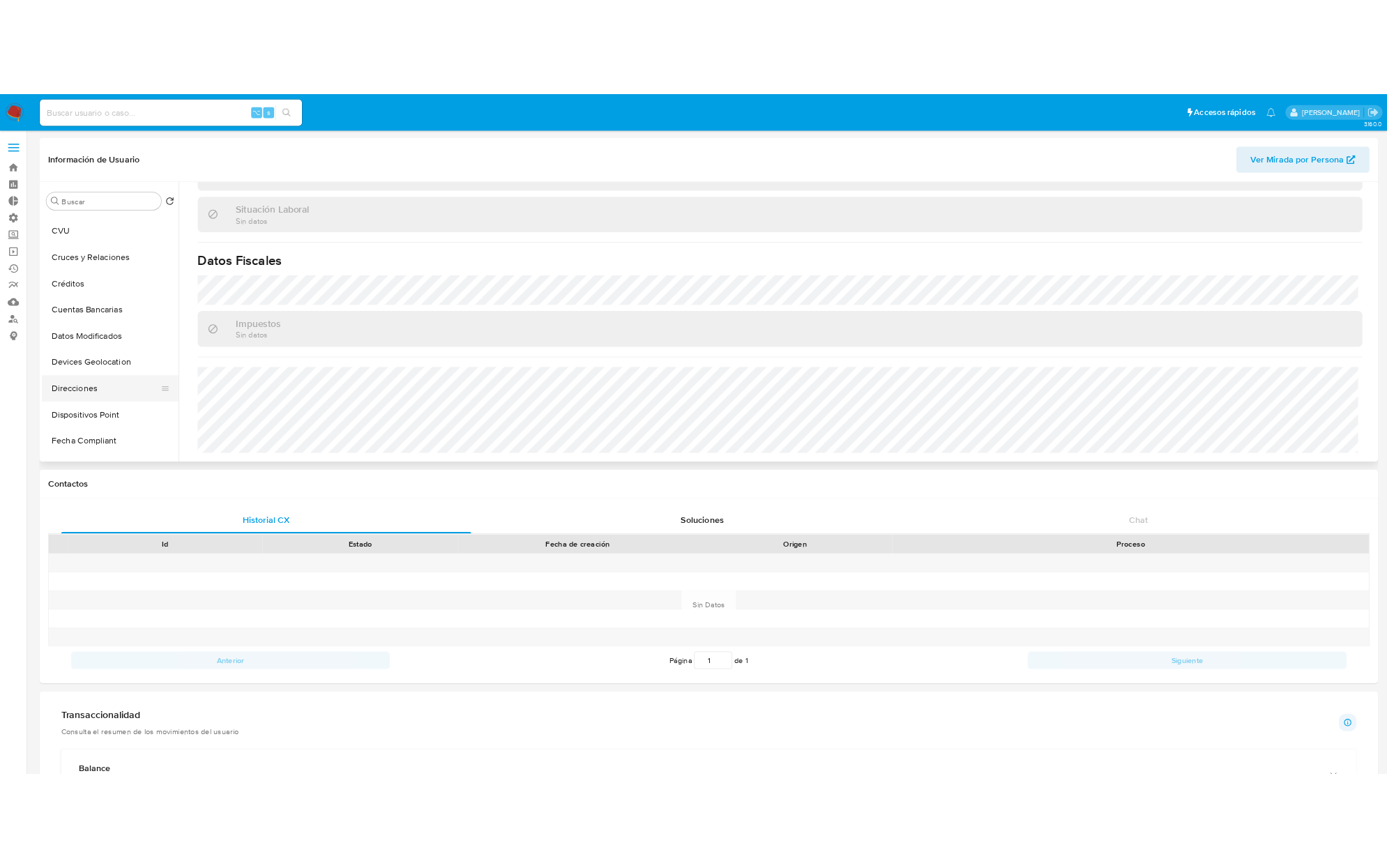
scroll to position [0, 0]
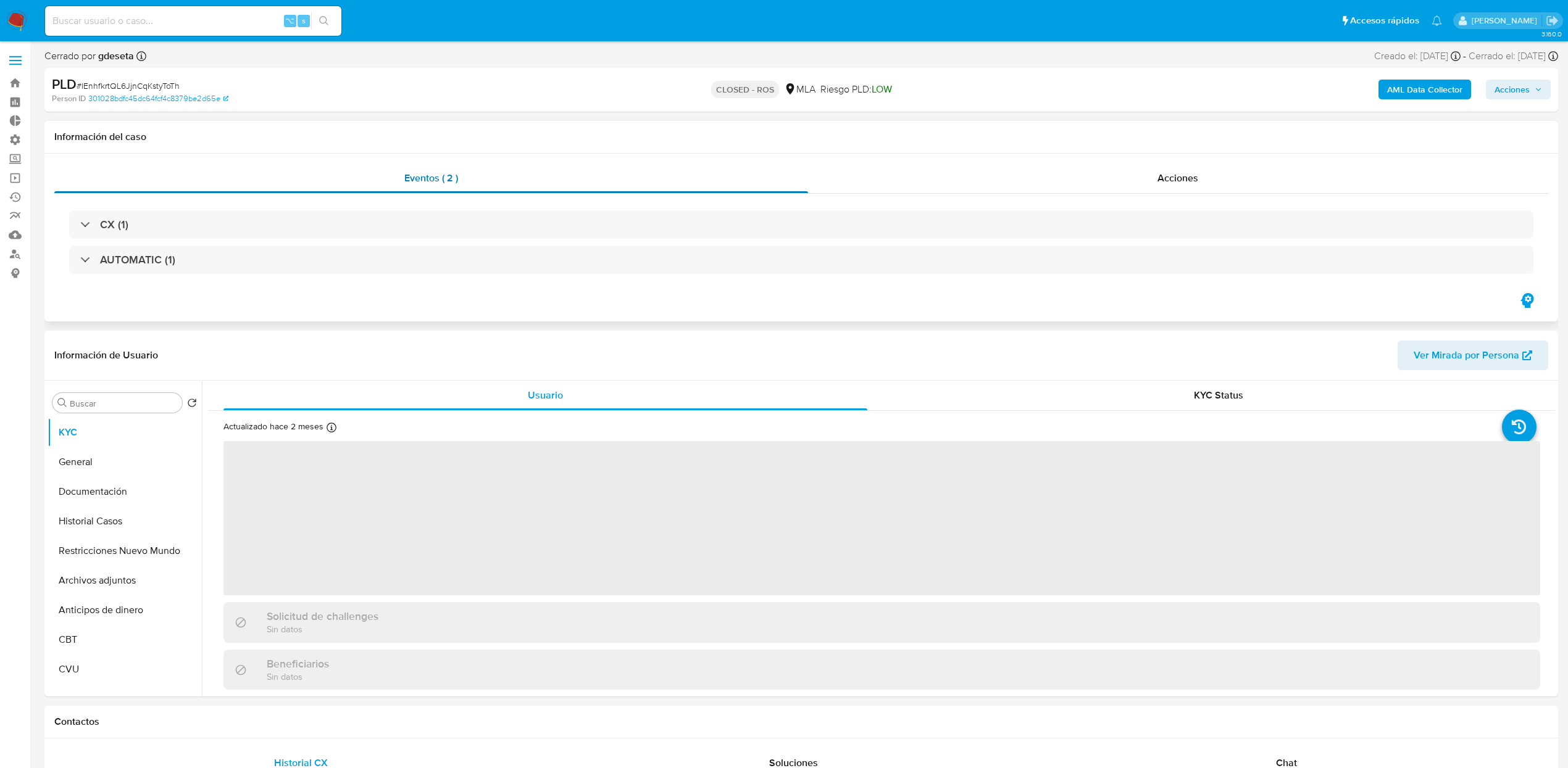
select select "10"
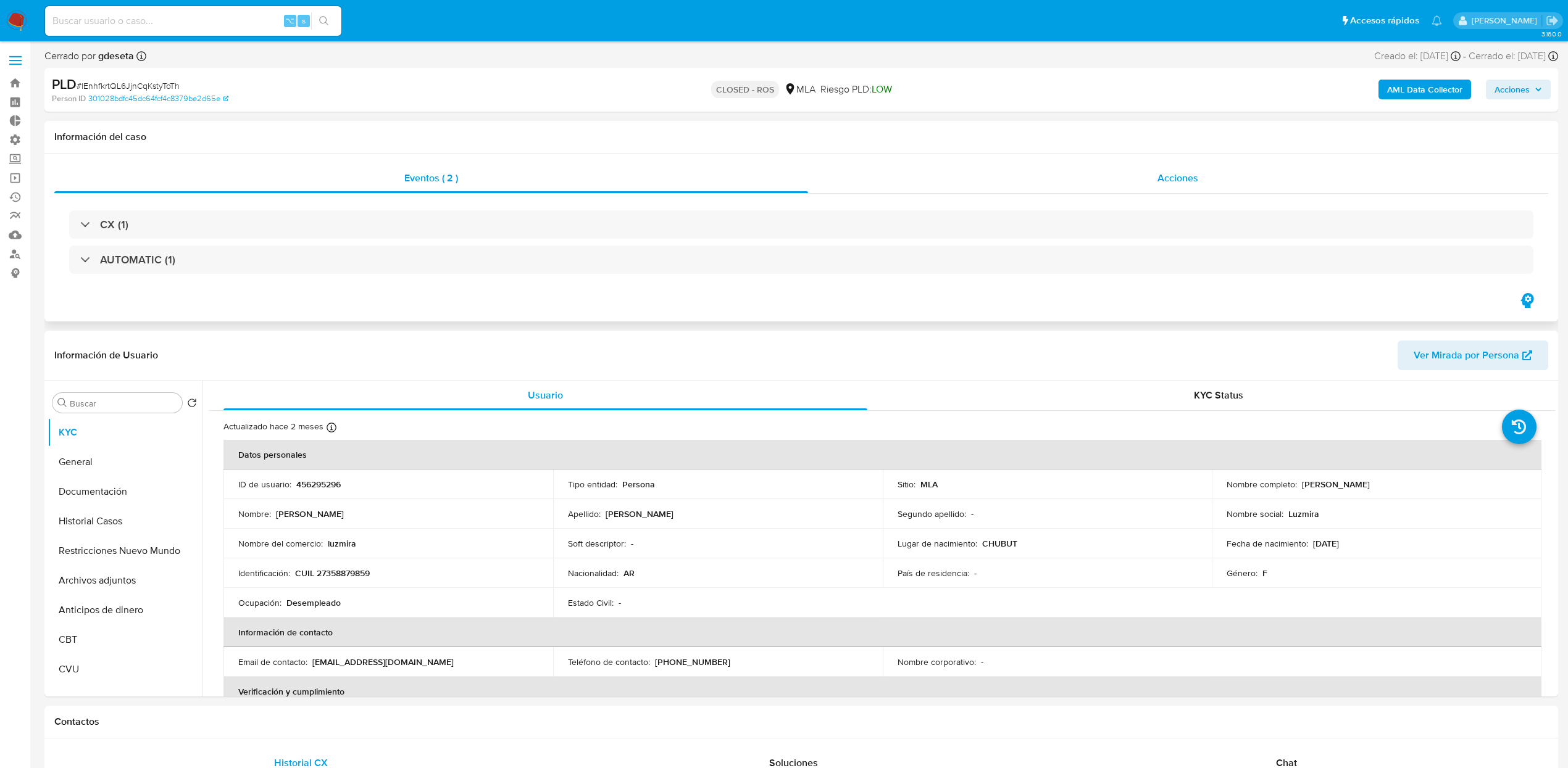
click at [1176, 177] on span "Acciones" at bounding box center [1178, 178] width 40 height 14
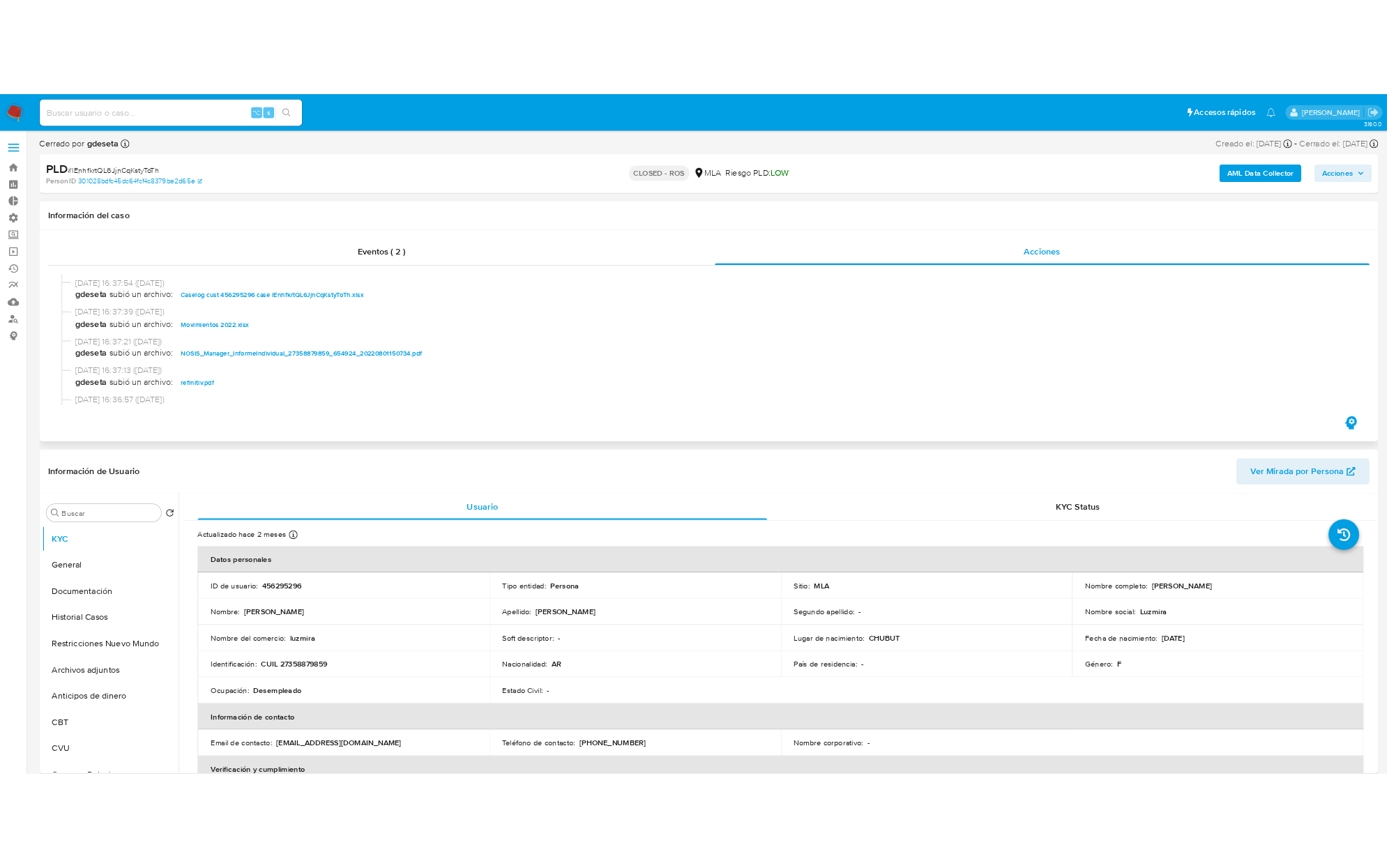
scroll to position [636, 0]
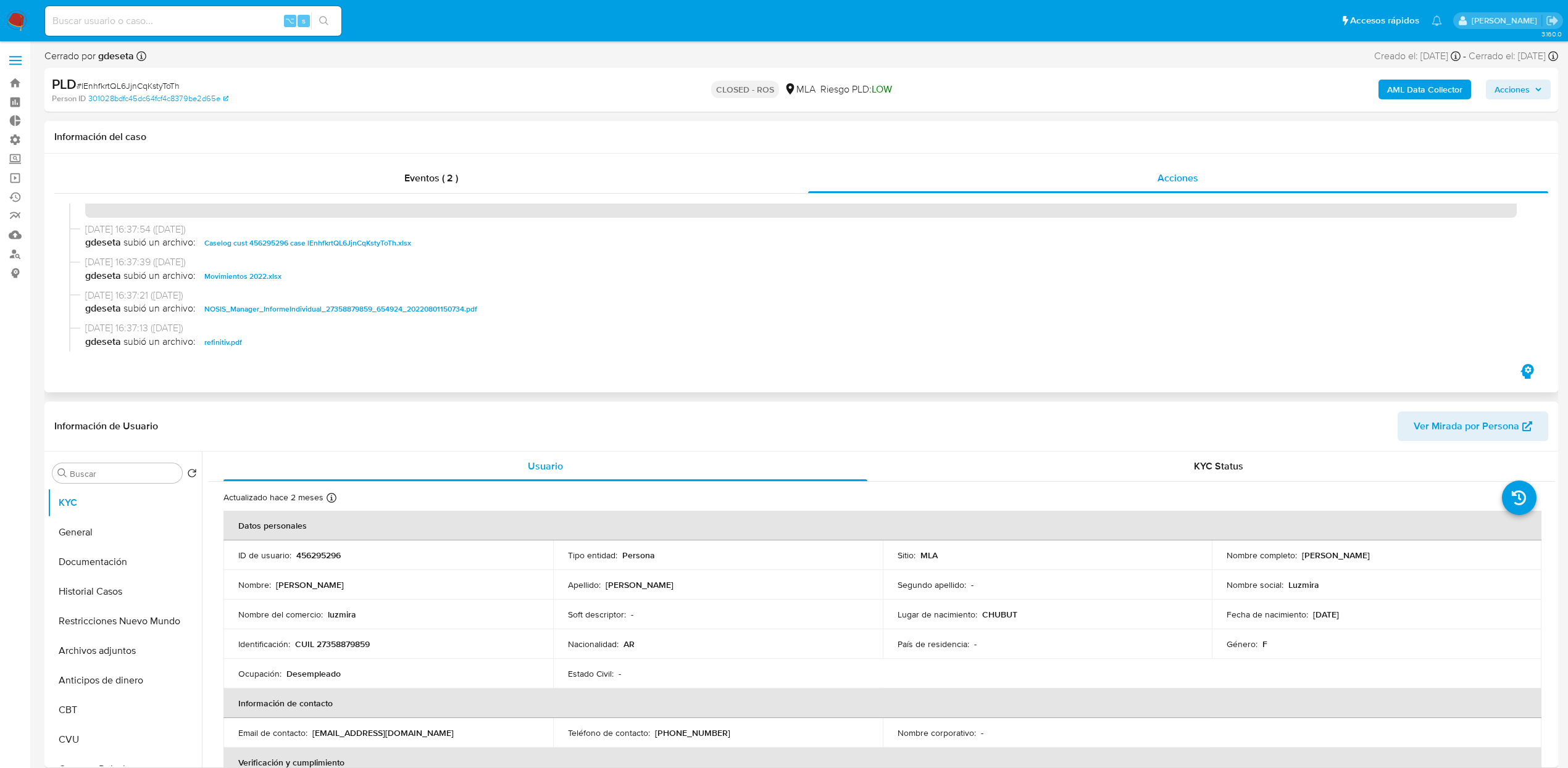
drag, startPoint x: 244, startPoint y: 274, endPoint x: 251, endPoint y: 274, distance: 7.0
click at [244, 274] on span "Movimientos 2022.xlsx" at bounding box center [243, 276] width 77 height 15
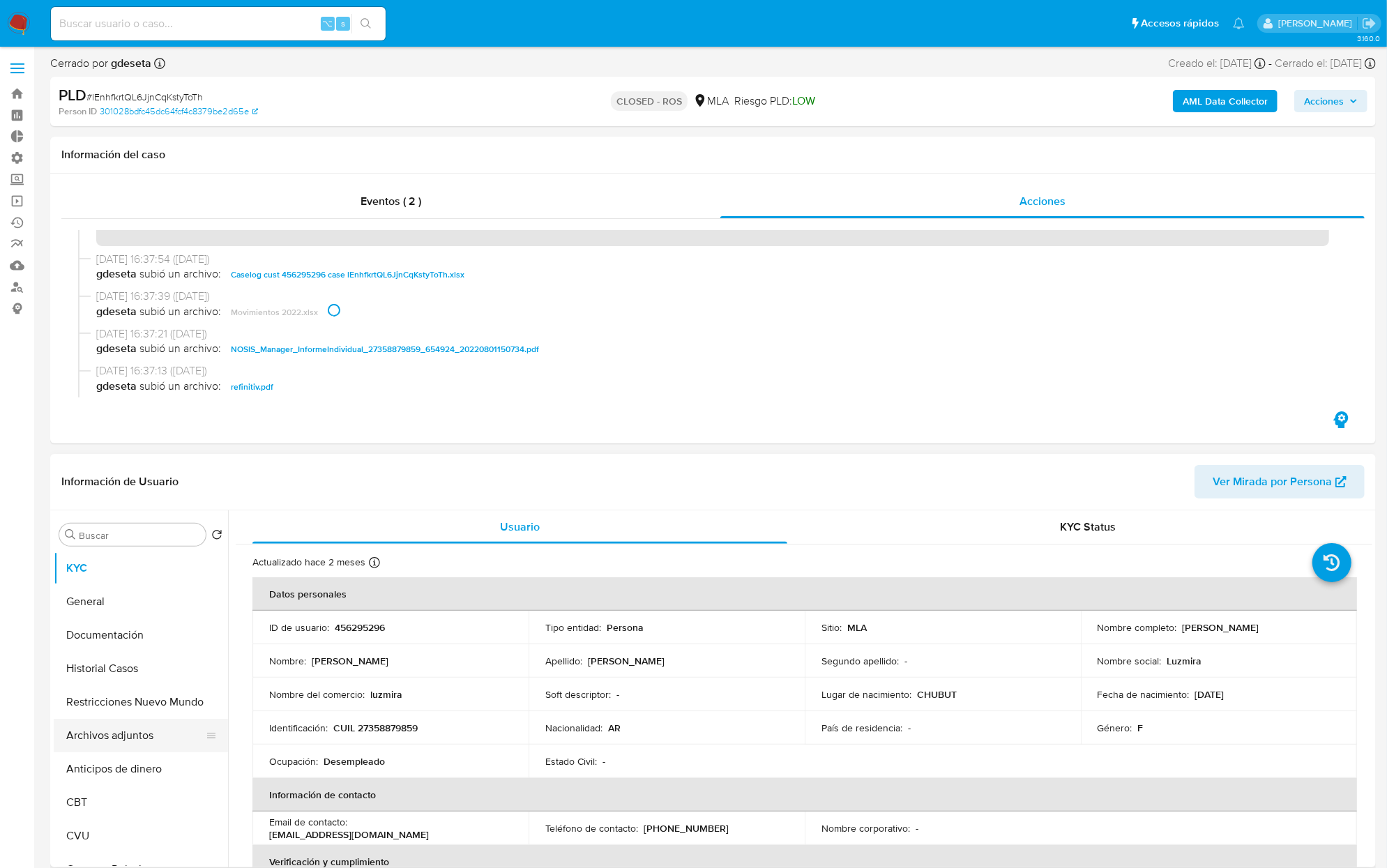
click at [129, 734] on button "Archivos adjuntos" at bounding box center [135, 736] width 163 height 34
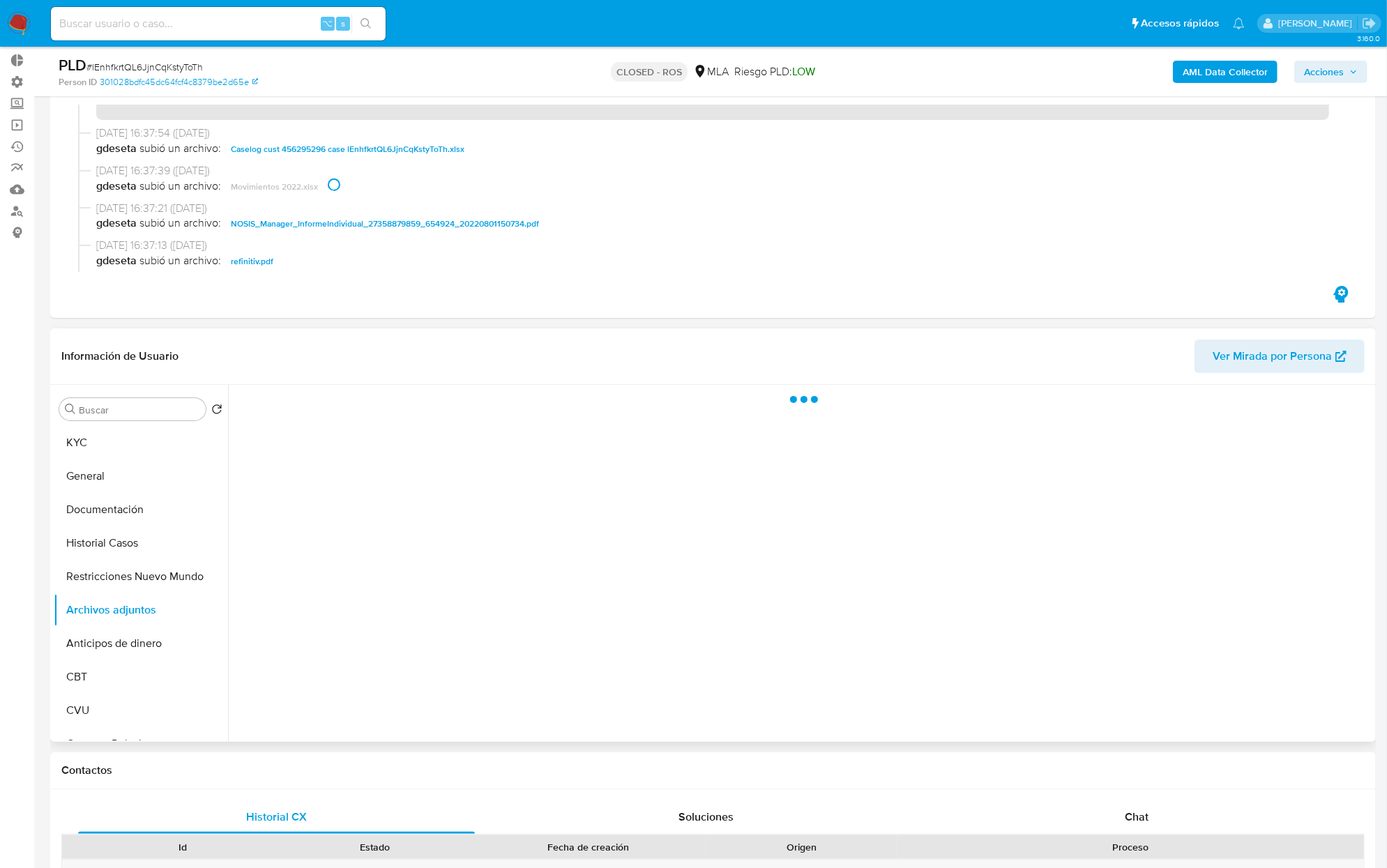
scroll to position [79, 0]
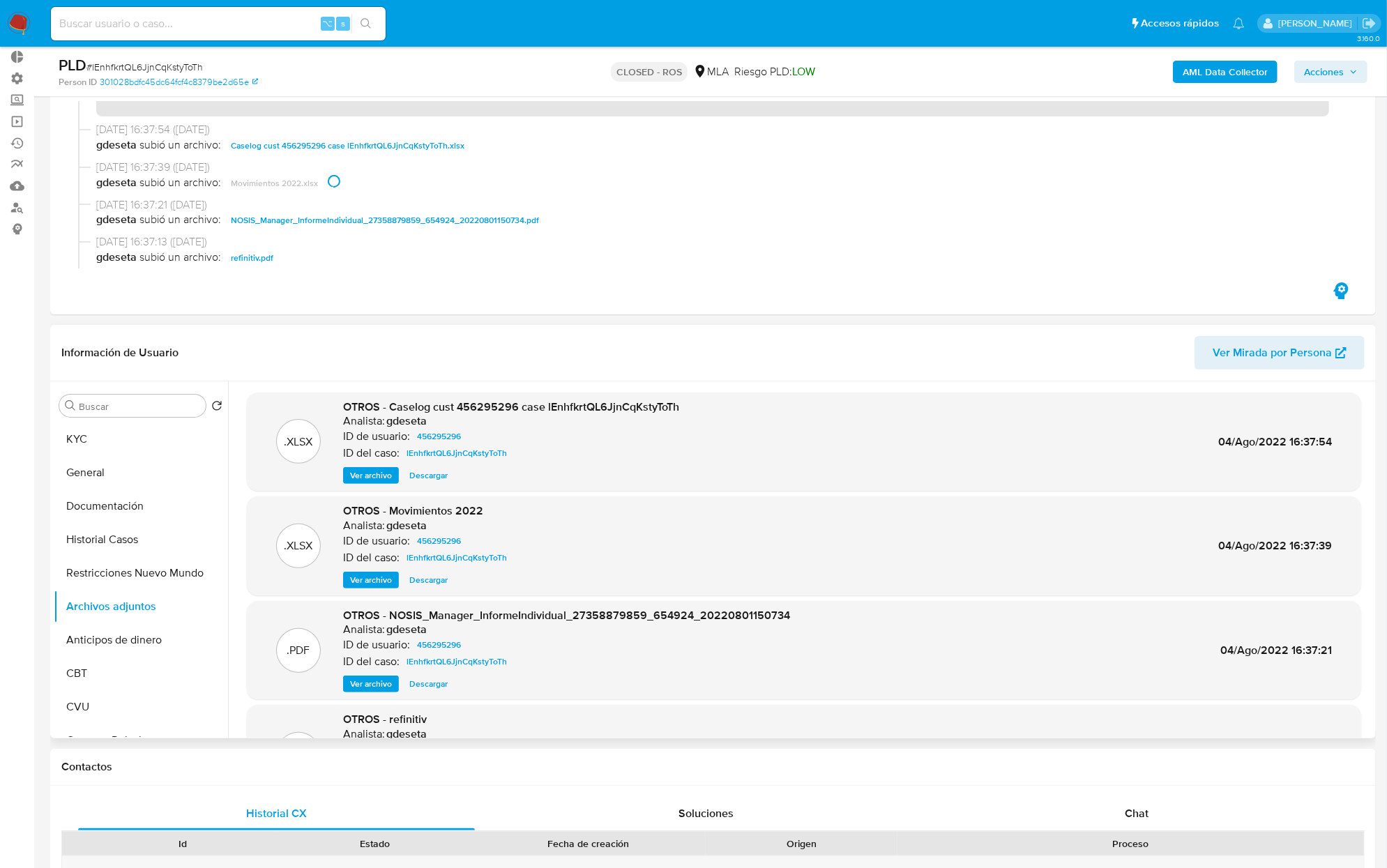
click at [420, 474] on span "Descargar" at bounding box center [428, 475] width 38 height 14
